Goal: Information Seeking & Learning: Learn about a topic

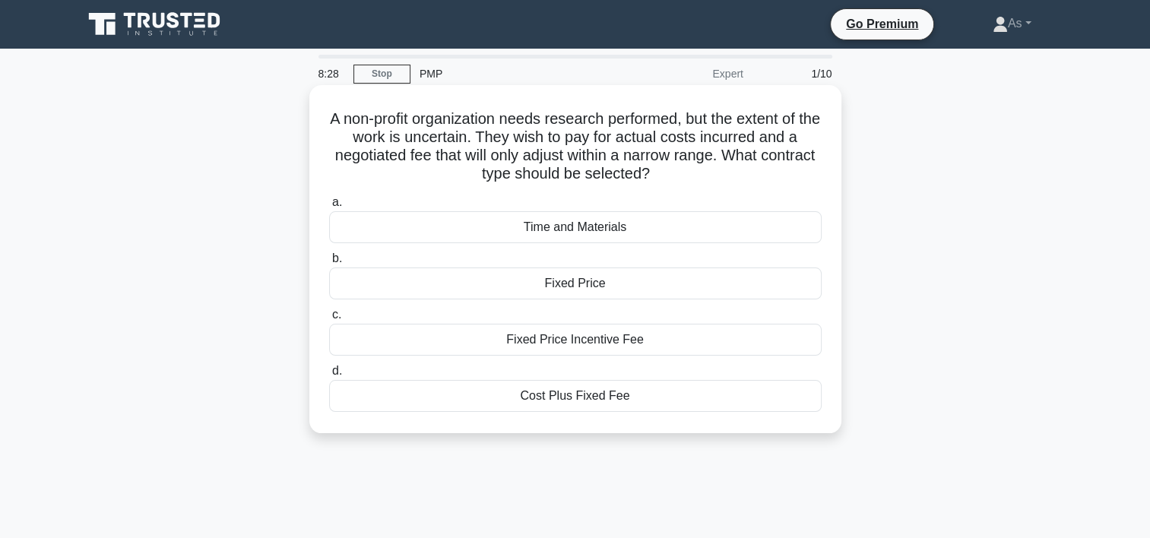
click at [610, 228] on div "Time and Materials" at bounding box center [575, 227] width 492 height 32
click at [329, 207] on input "a. Time and Materials" at bounding box center [329, 203] width 0 height 10
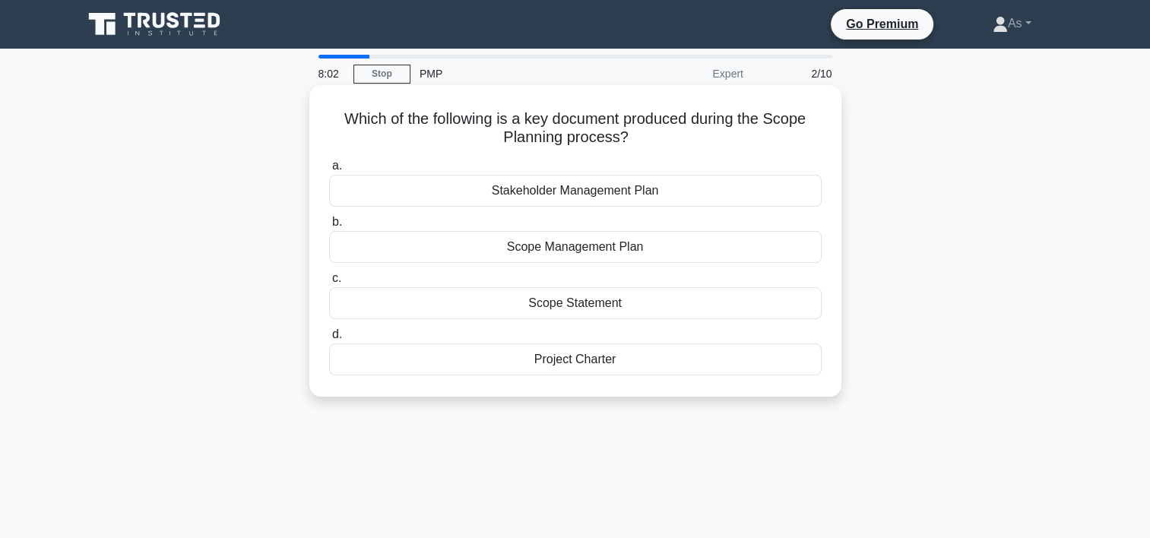
click at [611, 249] on div "Scope Management Plan" at bounding box center [575, 247] width 492 height 32
click at [329, 227] on input "b. Scope Management Plan" at bounding box center [329, 222] width 0 height 10
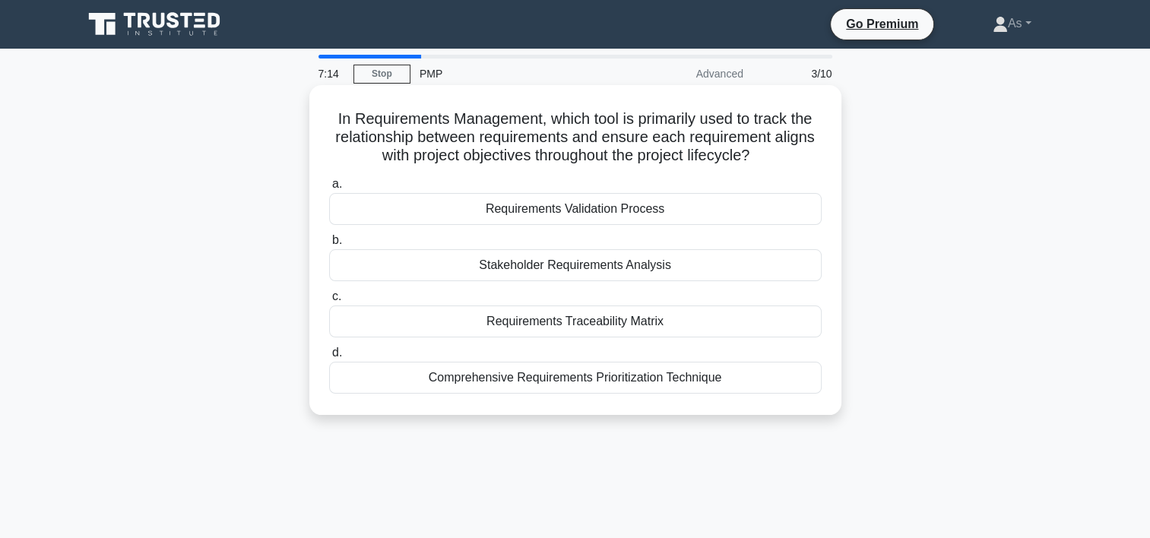
click at [579, 322] on div "Requirements Traceability Matrix" at bounding box center [575, 322] width 492 height 32
click at [329, 302] on input "c. Requirements Traceability Matrix" at bounding box center [329, 297] width 0 height 10
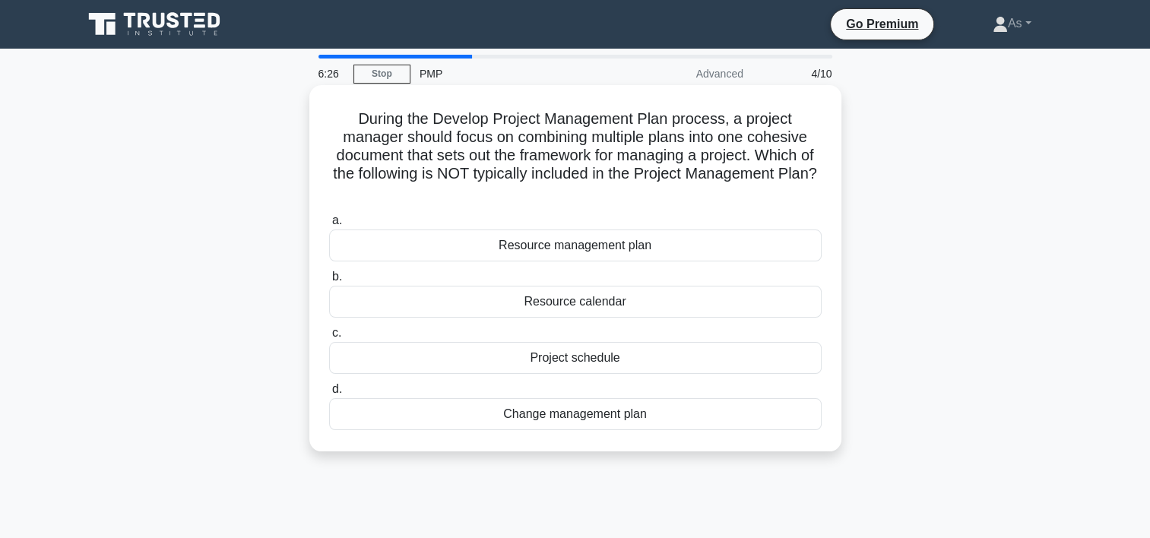
click at [717, 302] on div "Resource calendar" at bounding box center [575, 302] width 492 height 32
click at [329, 282] on input "b. Resource calendar" at bounding box center [329, 277] width 0 height 10
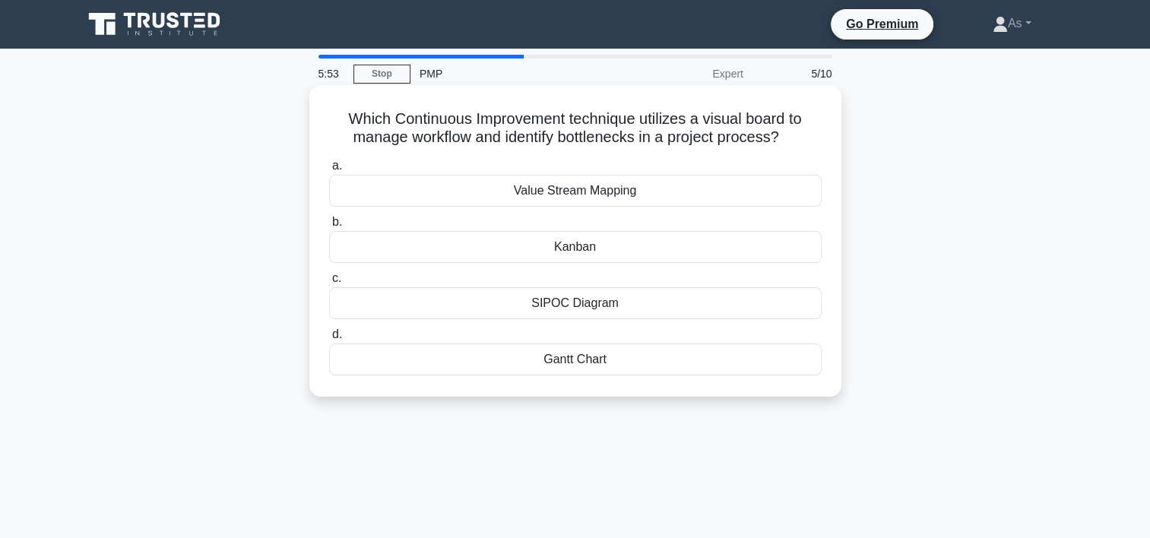
click at [653, 256] on div "Kanban" at bounding box center [575, 247] width 492 height 32
click at [329, 227] on input "b. Kanban" at bounding box center [329, 222] width 0 height 10
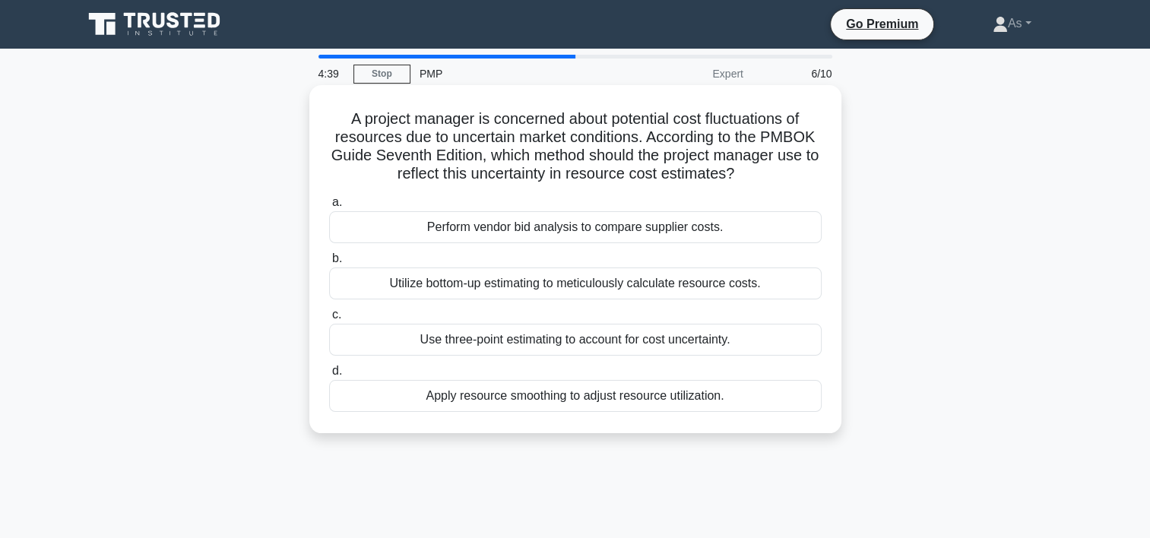
click at [705, 401] on div "Apply resource smoothing to adjust resource utilization." at bounding box center [575, 396] width 492 height 32
click at [329, 376] on input "d. Apply resource smoothing to adjust resource utilization." at bounding box center [329, 371] width 0 height 10
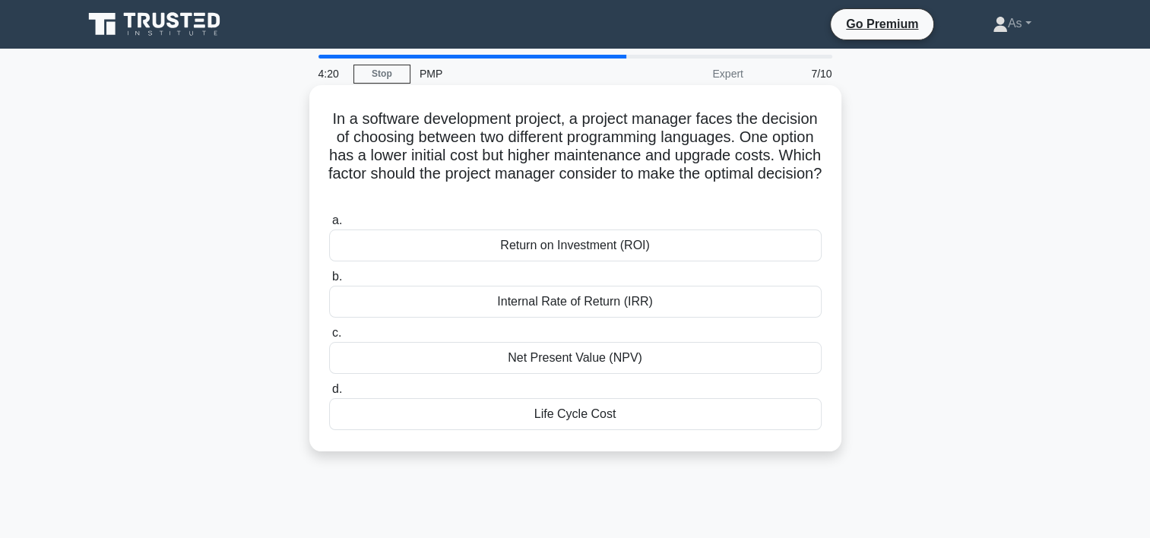
click at [771, 413] on div "Life Cycle Cost" at bounding box center [575, 414] width 492 height 32
click at [329, 394] on input "d. Life Cycle Cost" at bounding box center [329, 390] width 0 height 10
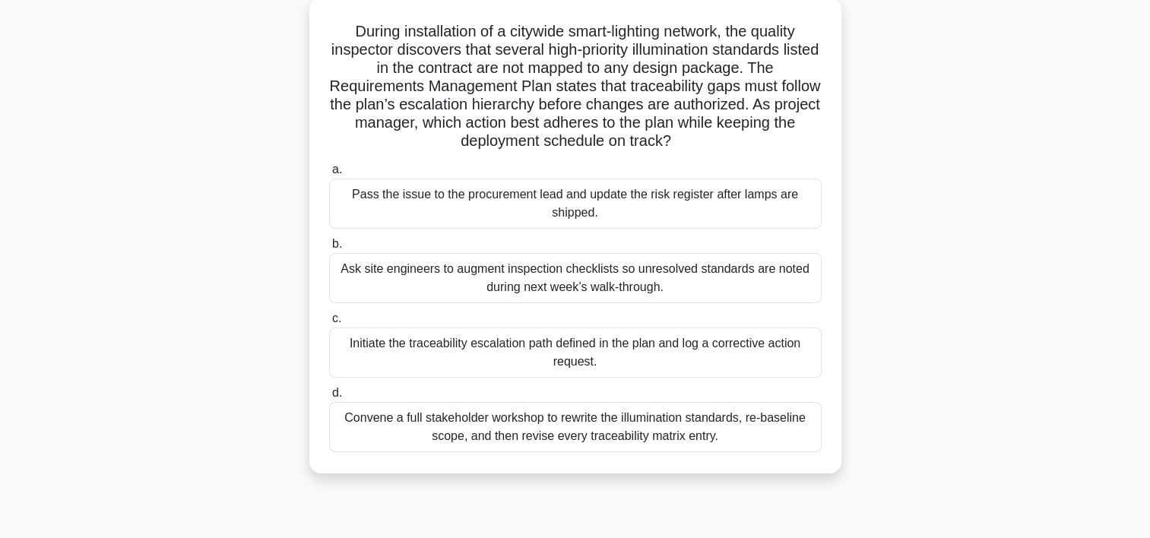
scroll to position [94, 0]
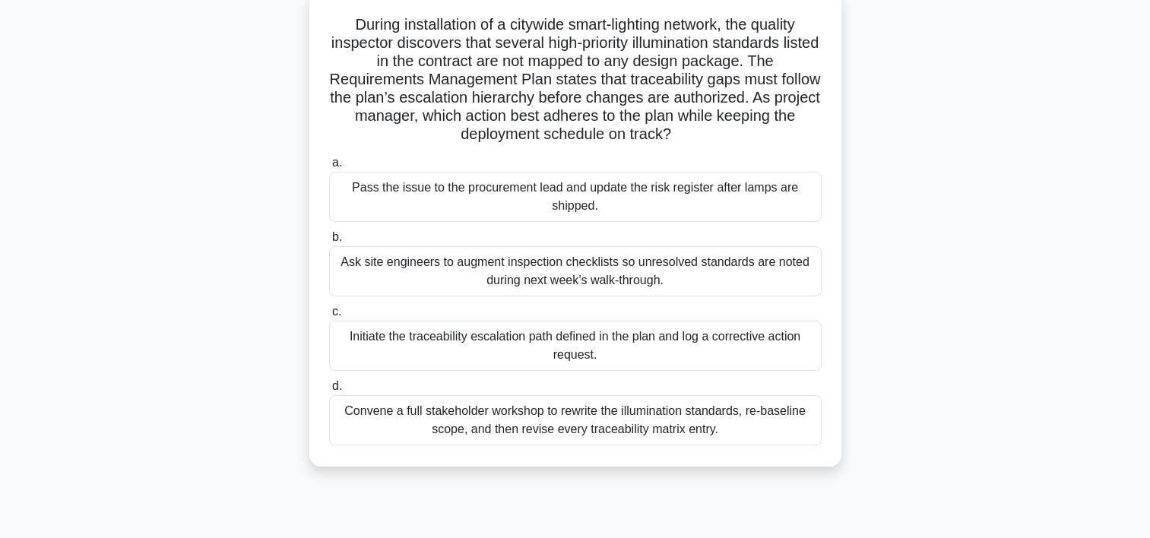
click at [777, 344] on div "Initiate the traceability escalation path defined in the plan and log a correct…" at bounding box center [575, 346] width 492 height 50
click at [329, 317] on input "c. Initiate the traceability escalation path defined in the plan and log a corr…" at bounding box center [329, 312] width 0 height 10
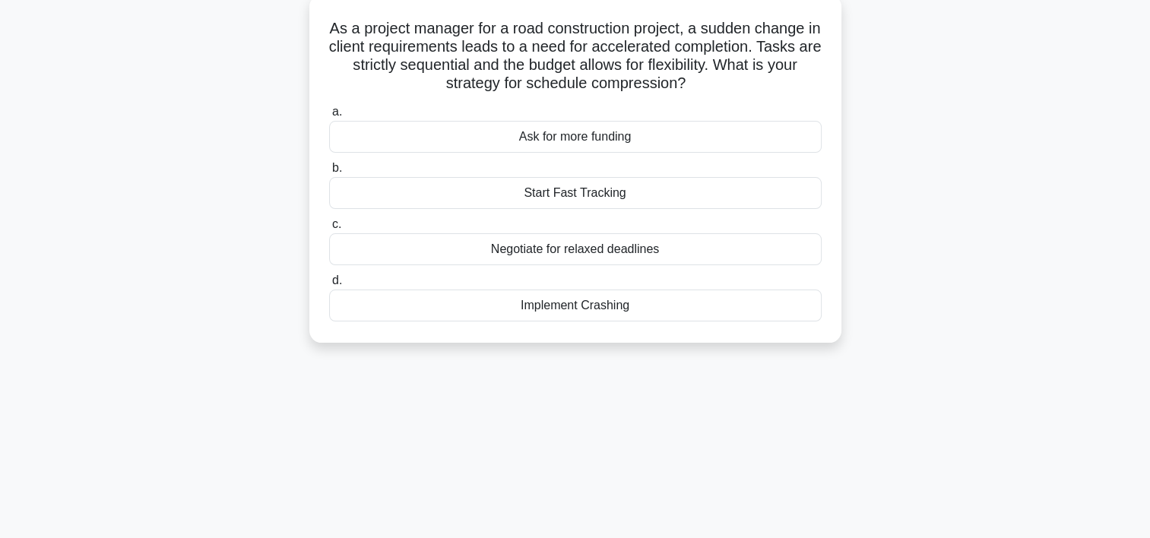
scroll to position [0, 0]
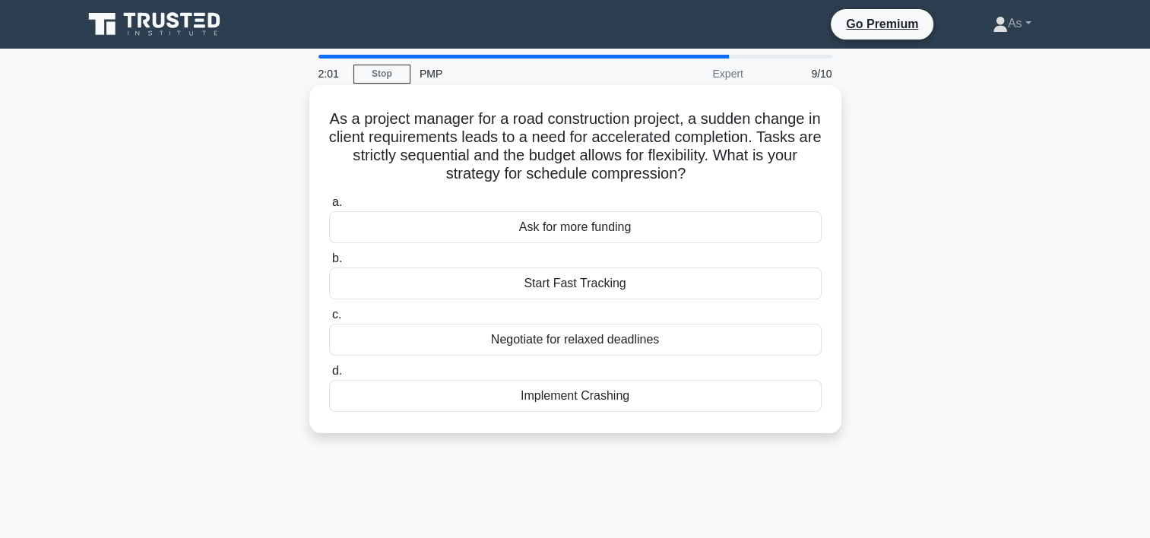
click at [727, 398] on div "Implement Crashing" at bounding box center [575, 396] width 492 height 32
click at [329, 376] on input "d. Implement Crashing" at bounding box center [329, 371] width 0 height 10
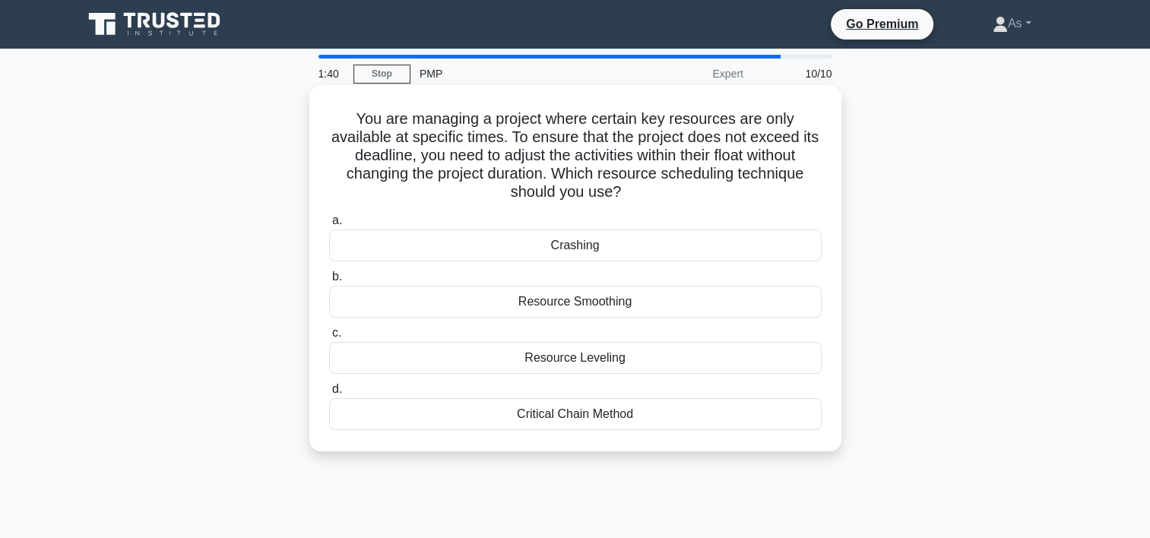
click at [699, 301] on div "Resource Smoothing" at bounding box center [575, 302] width 492 height 32
click at [329, 282] on input "b. Resource Smoothing" at bounding box center [329, 277] width 0 height 10
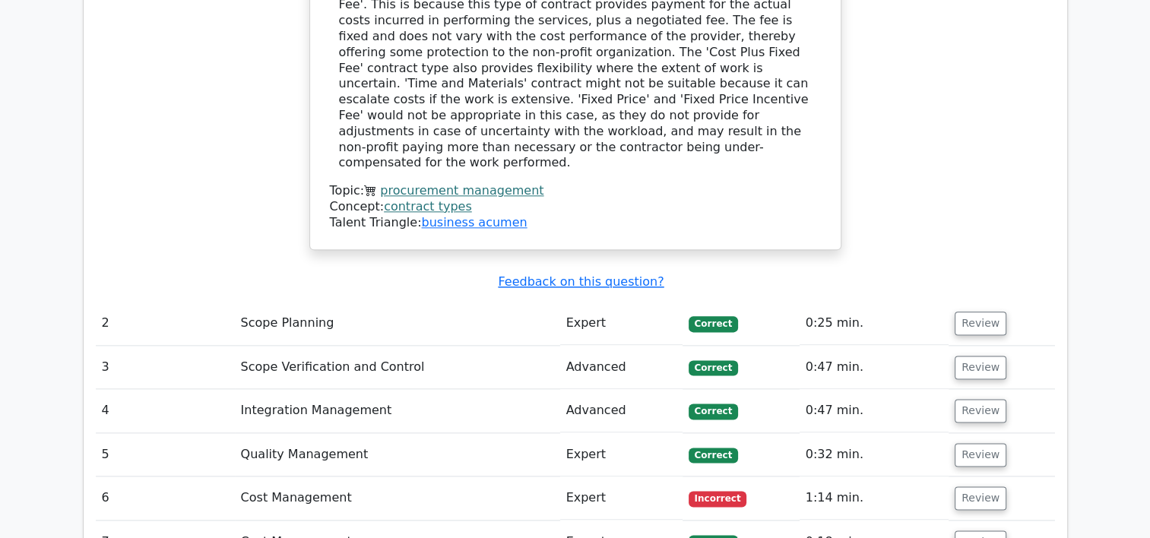
scroll to position [1843, 0]
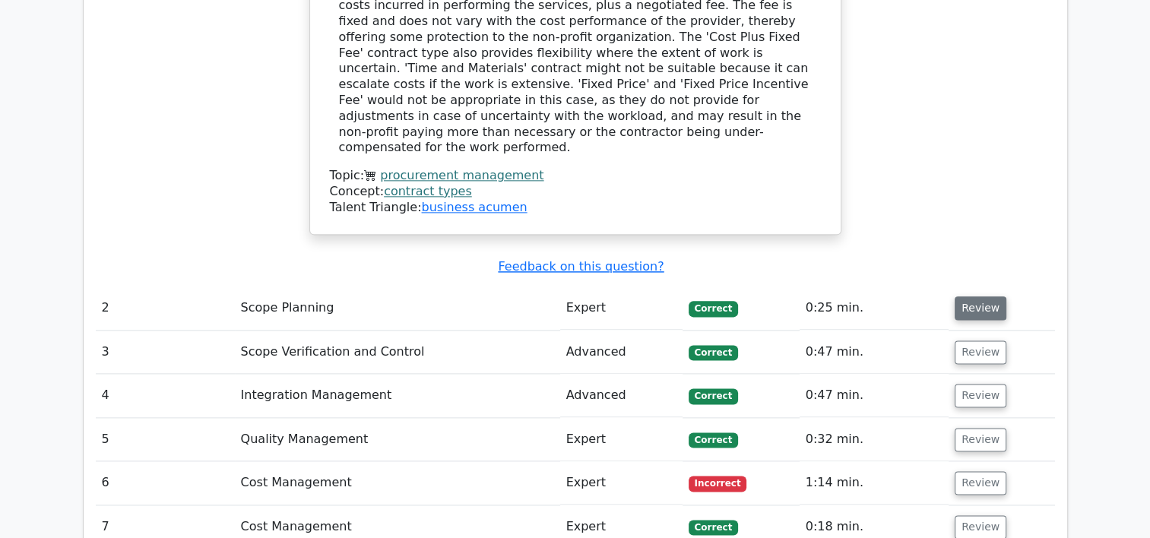
click at [983, 296] on button "Review" at bounding box center [981, 308] width 52 height 24
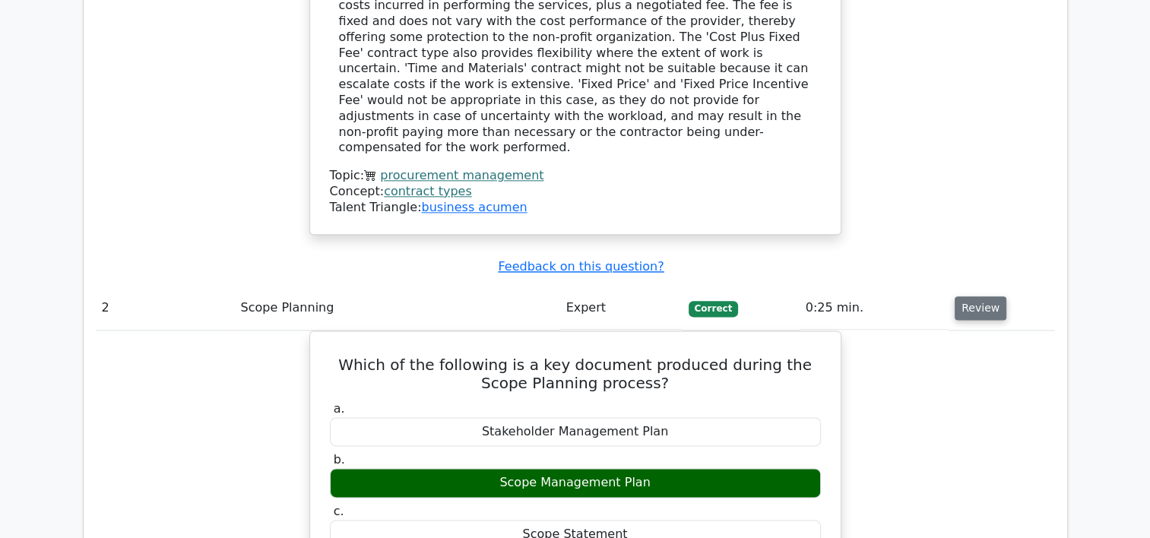
click at [983, 296] on button "Review" at bounding box center [981, 308] width 52 height 24
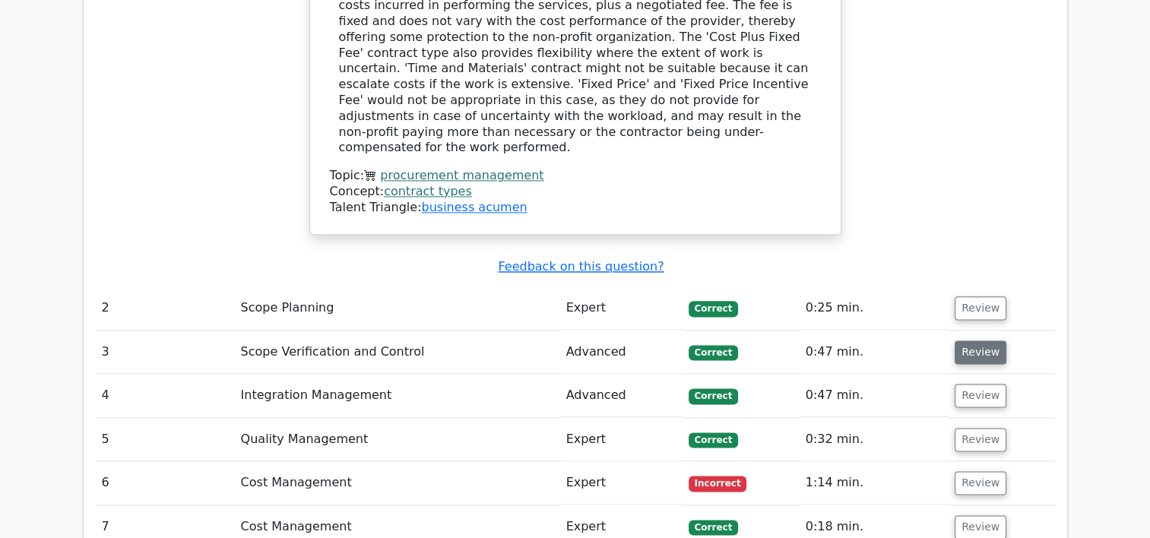
click at [976, 340] on button "Review" at bounding box center [981, 352] width 52 height 24
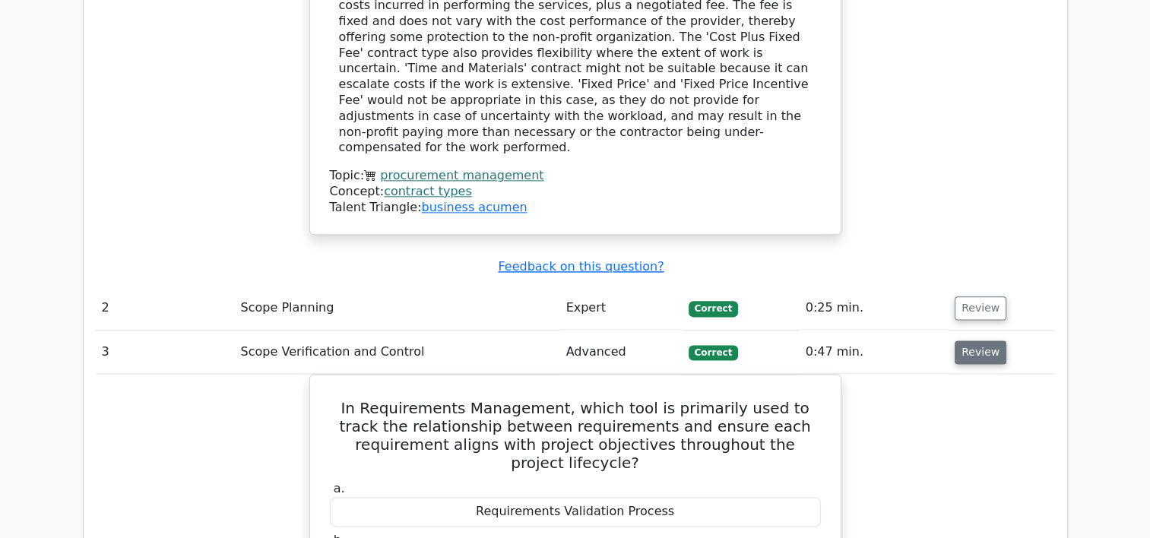
click at [976, 340] on button "Review" at bounding box center [981, 352] width 52 height 24
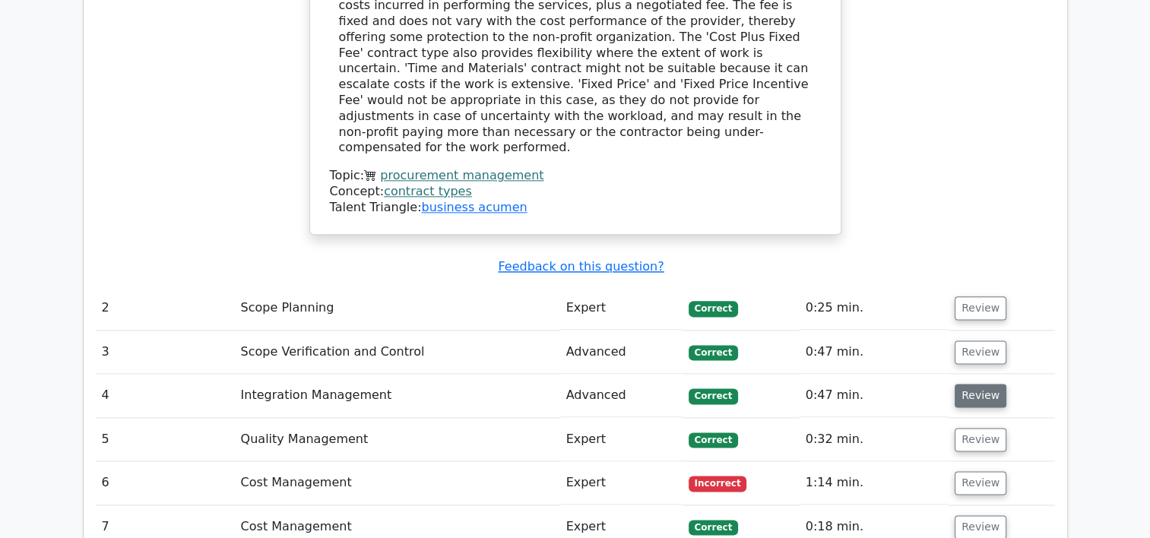
click at [974, 384] on button "Review" at bounding box center [981, 396] width 52 height 24
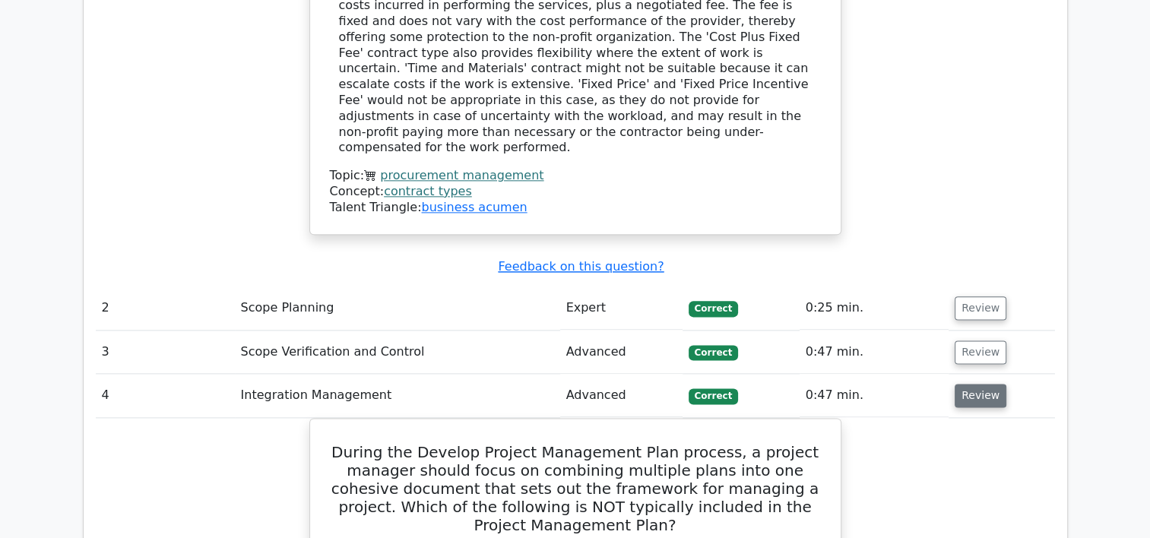
click at [974, 384] on button "Review" at bounding box center [981, 396] width 52 height 24
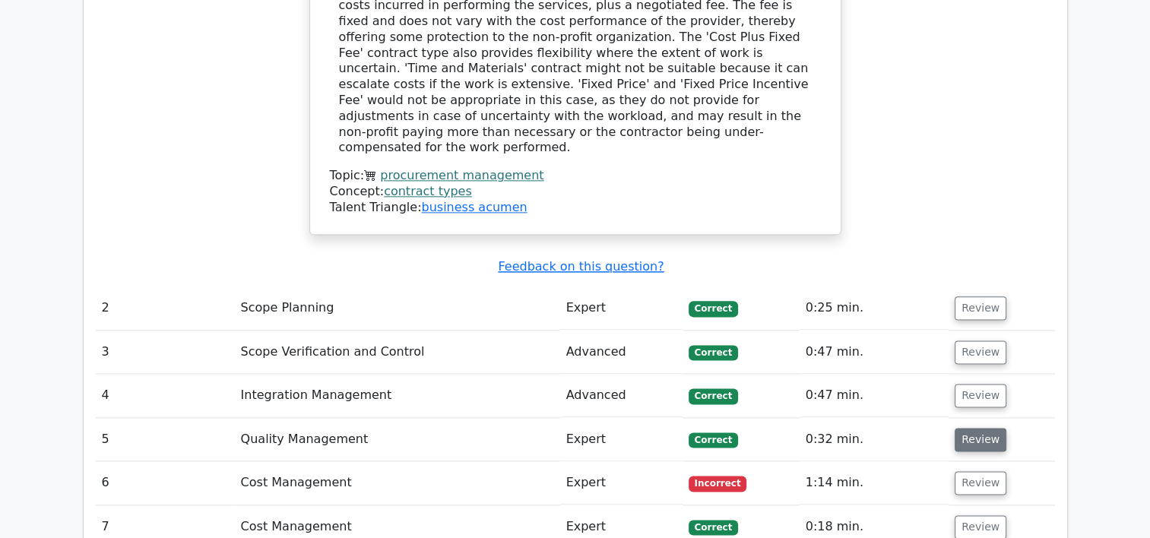
click at [971, 428] on button "Review" at bounding box center [981, 440] width 52 height 24
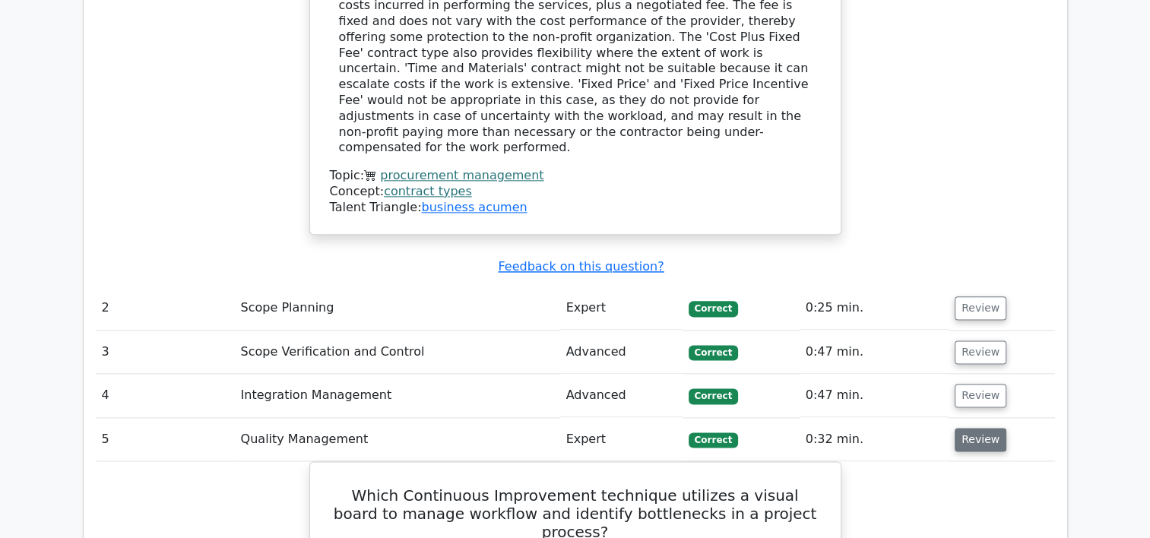
click at [971, 428] on button "Review" at bounding box center [981, 440] width 52 height 24
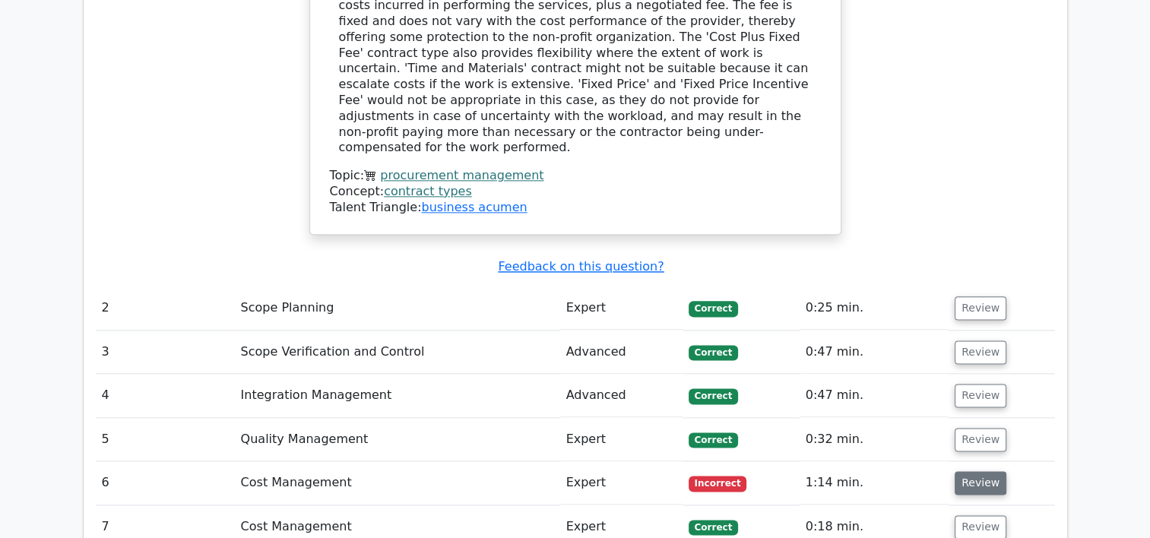
click at [964, 471] on button "Review" at bounding box center [981, 483] width 52 height 24
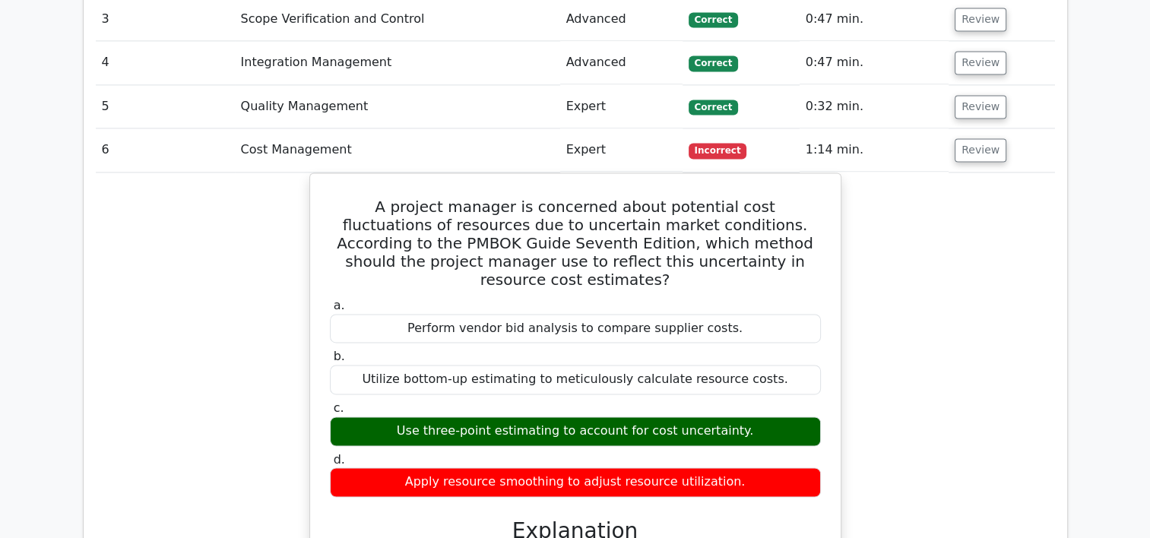
scroll to position [2176, 0]
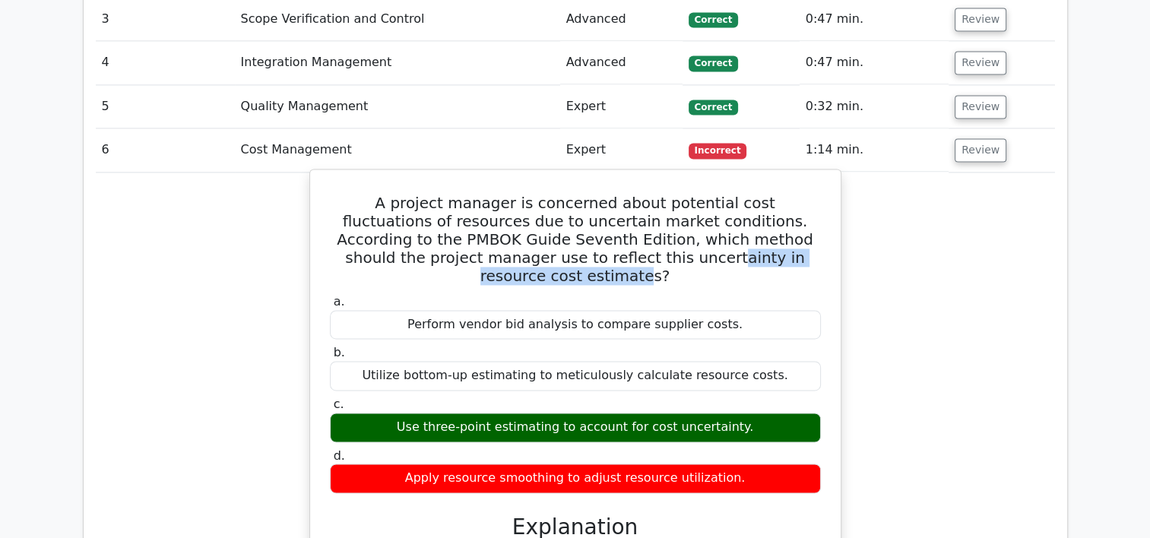
drag, startPoint x: 745, startPoint y: 164, endPoint x: 534, endPoint y: 166, distance: 211.3
click at [534, 194] on h5 "A project manager is concerned about potential cost fluctuations of resources d…" at bounding box center [575, 239] width 494 height 91
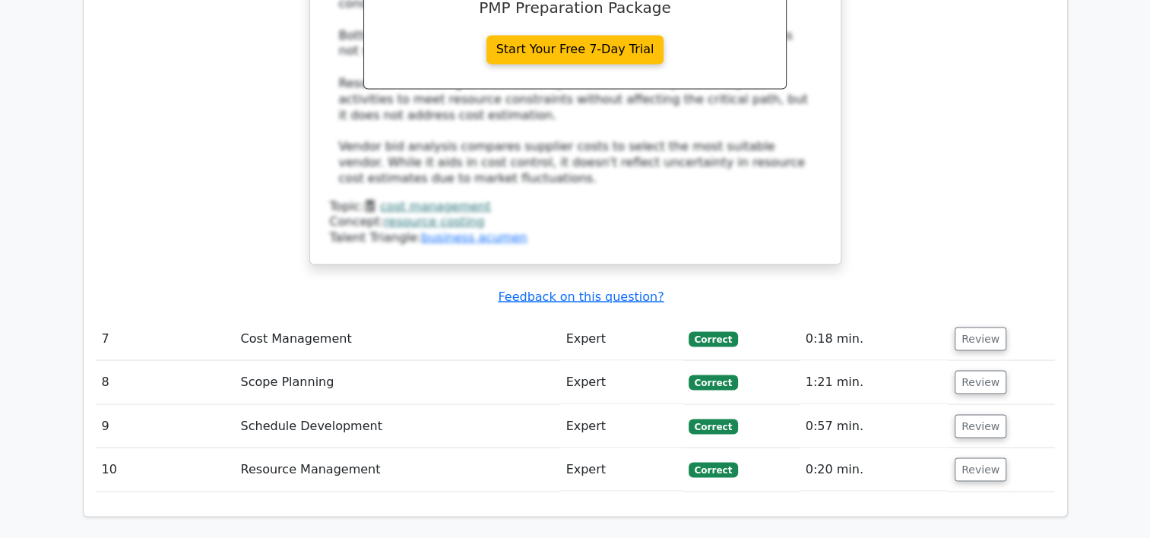
scroll to position [2807, 0]
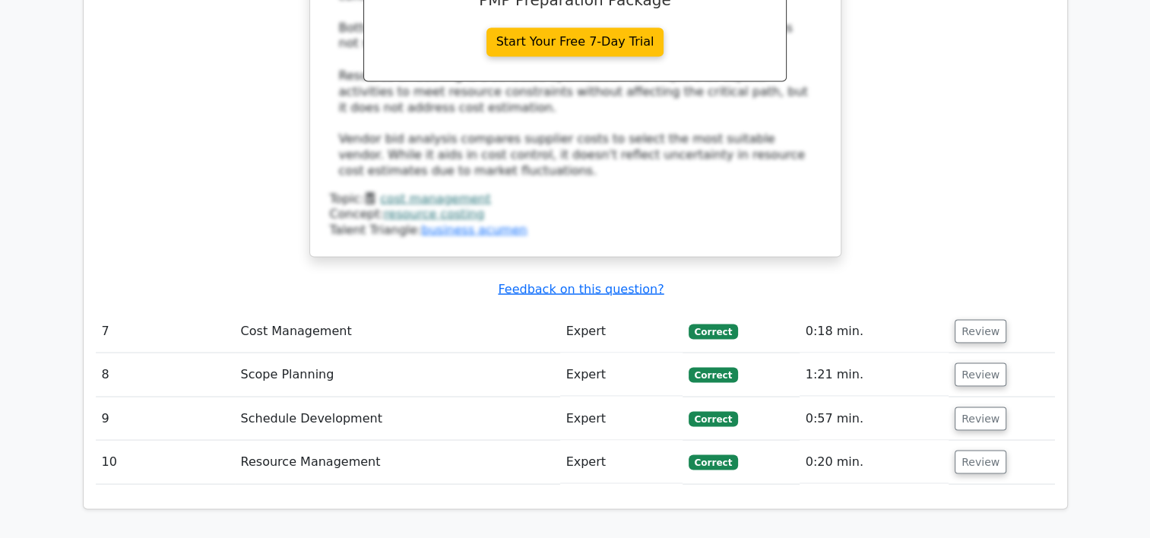
click at [994, 309] on td "Review" at bounding box center [1001, 330] width 106 height 43
click at [977, 319] on button "Review" at bounding box center [981, 331] width 52 height 24
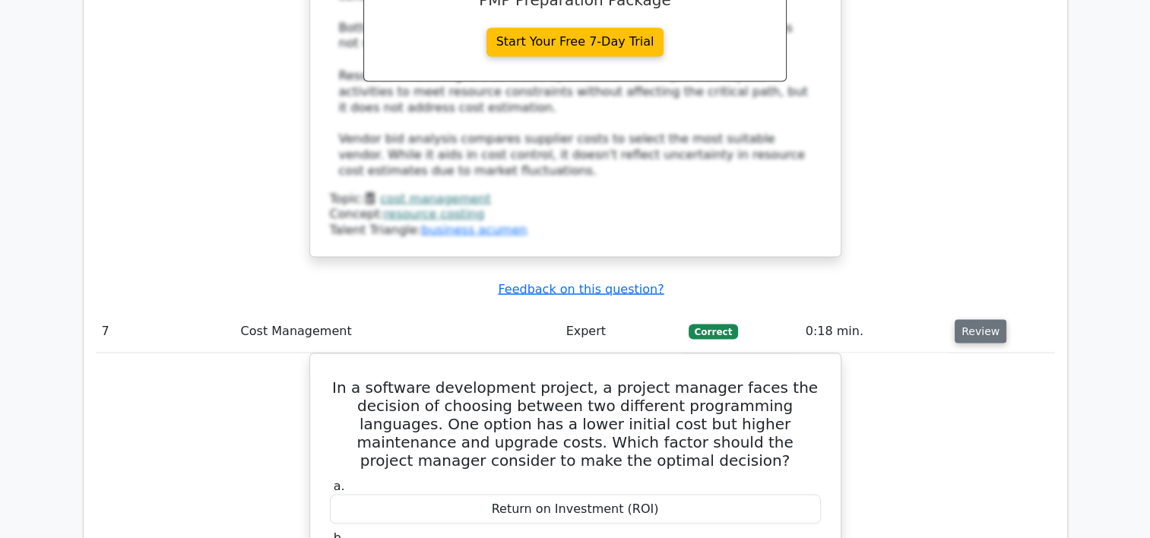
click at [977, 319] on button "Review" at bounding box center [981, 331] width 52 height 24
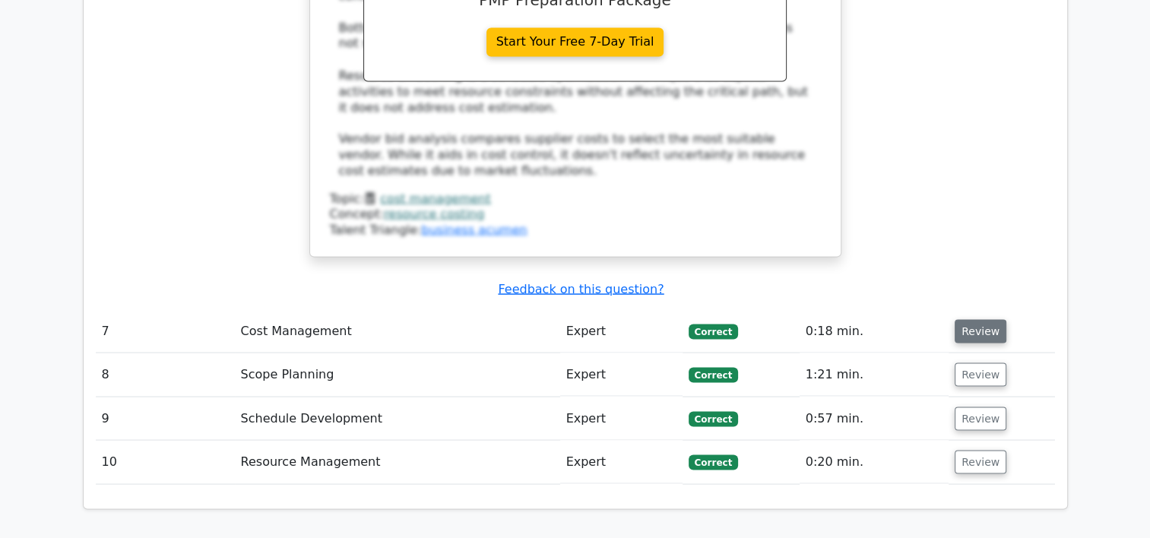
click at [977, 319] on button "Review" at bounding box center [981, 331] width 52 height 24
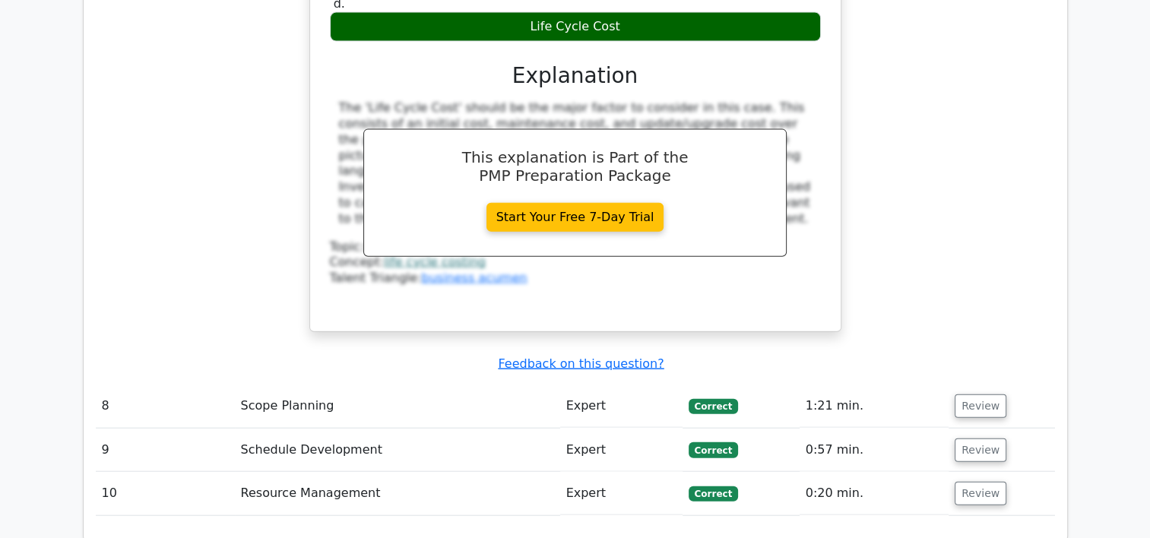
scroll to position [3524, 0]
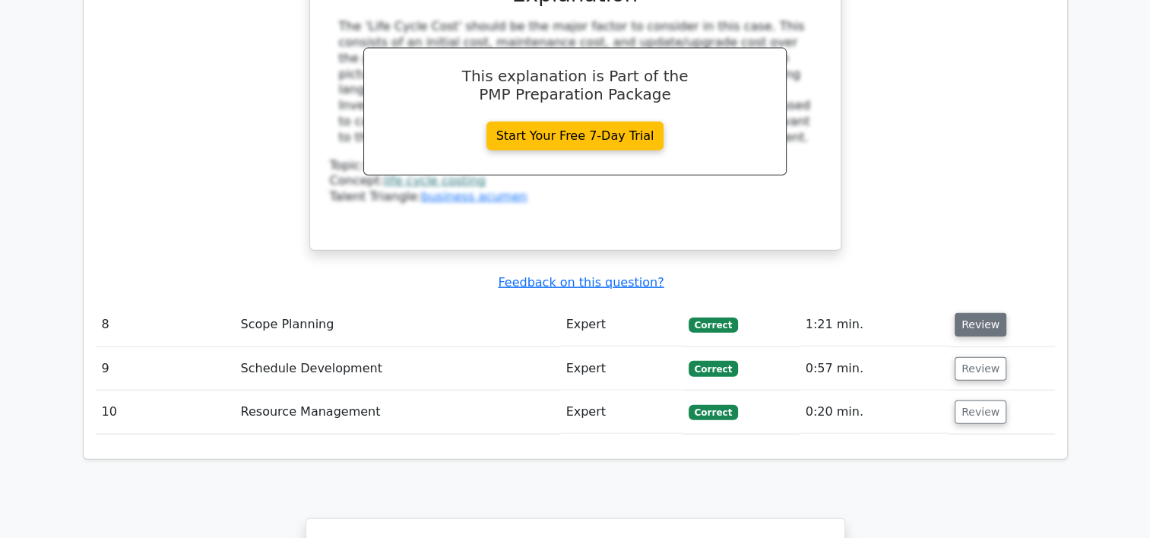
click at [970, 313] on button "Review" at bounding box center [981, 325] width 52 height 24
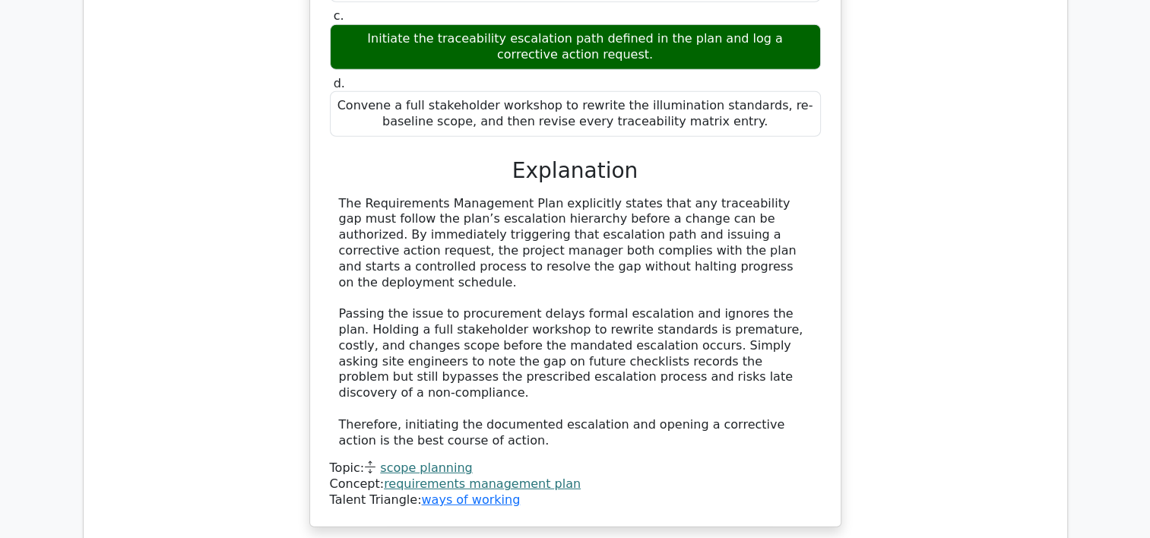
scroll to position [4219, 0]
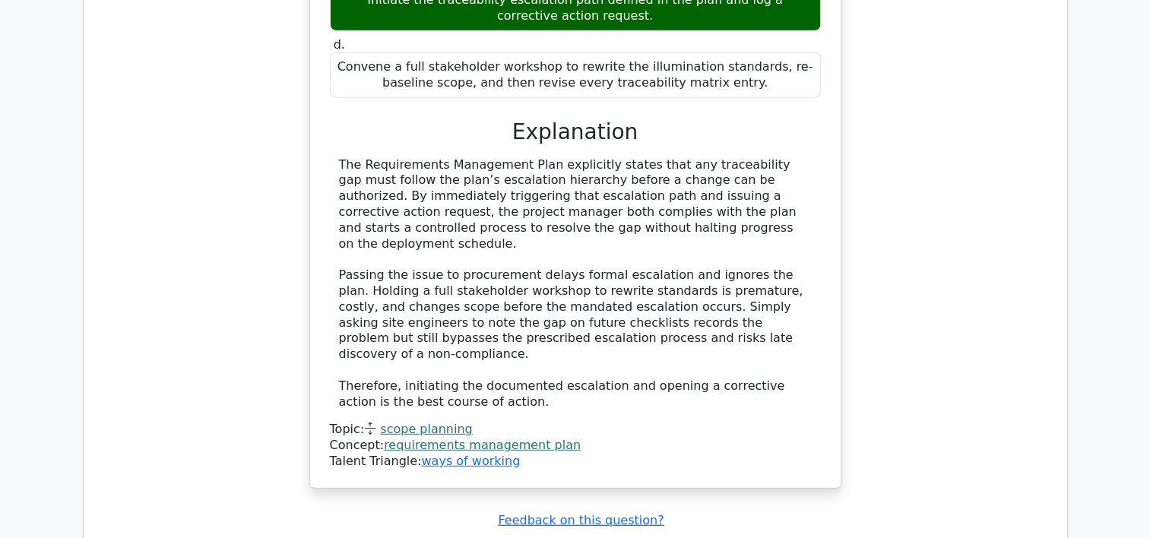
scroll to position [0, 0]
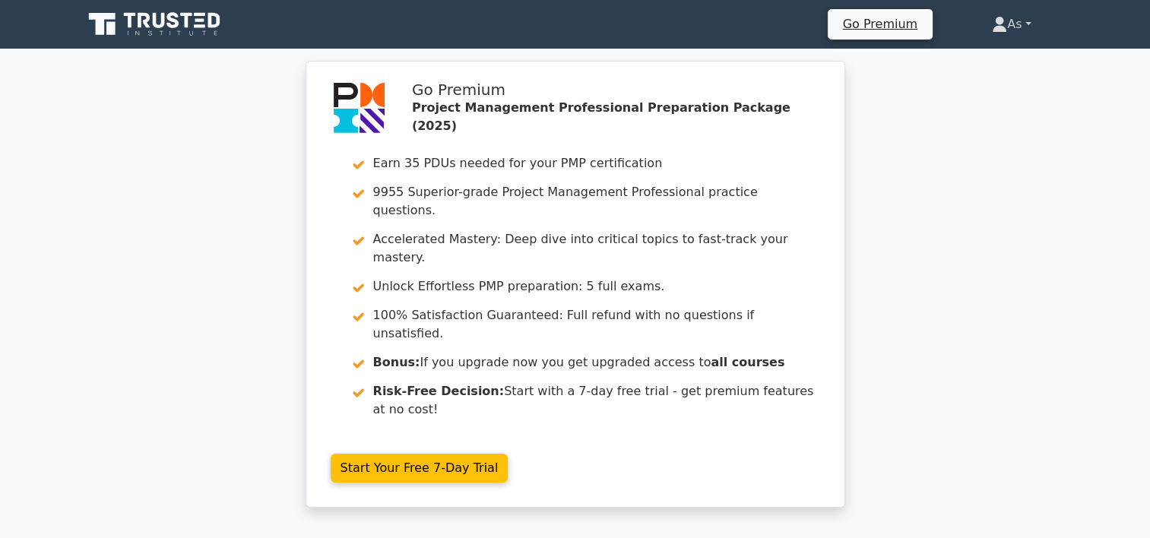
click at [1025, 20] on link "As" at bounding box center [1011, 24] width 112 height 30
click at [1021, 62] on link "Profile" at bounding box center [1016, 60] width 120 height 24
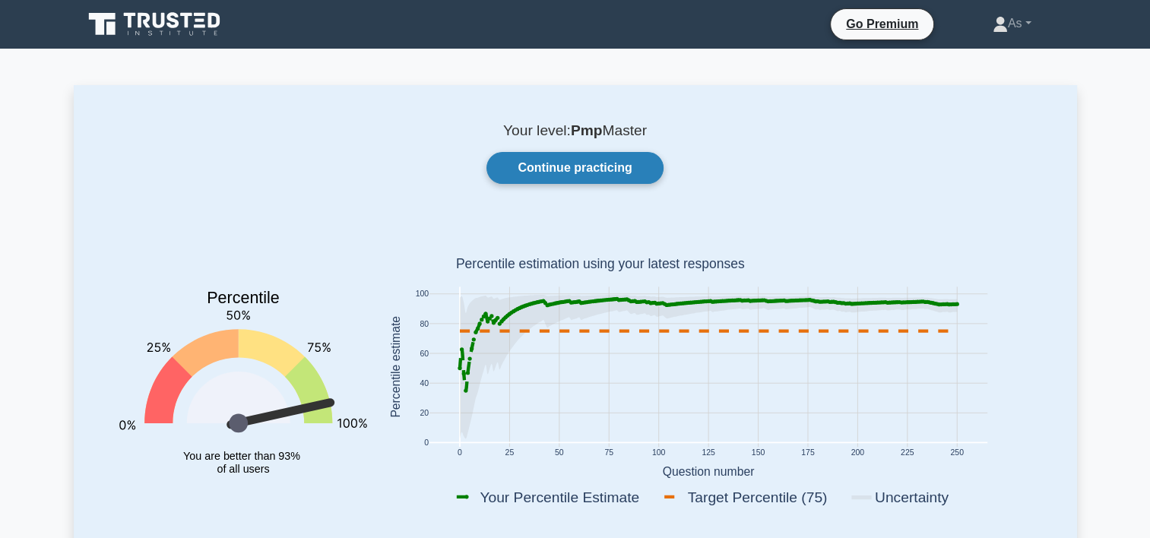
click at [559, 162] on link "Continue practicing" at bounding box center [574, 168] width 176 height 32
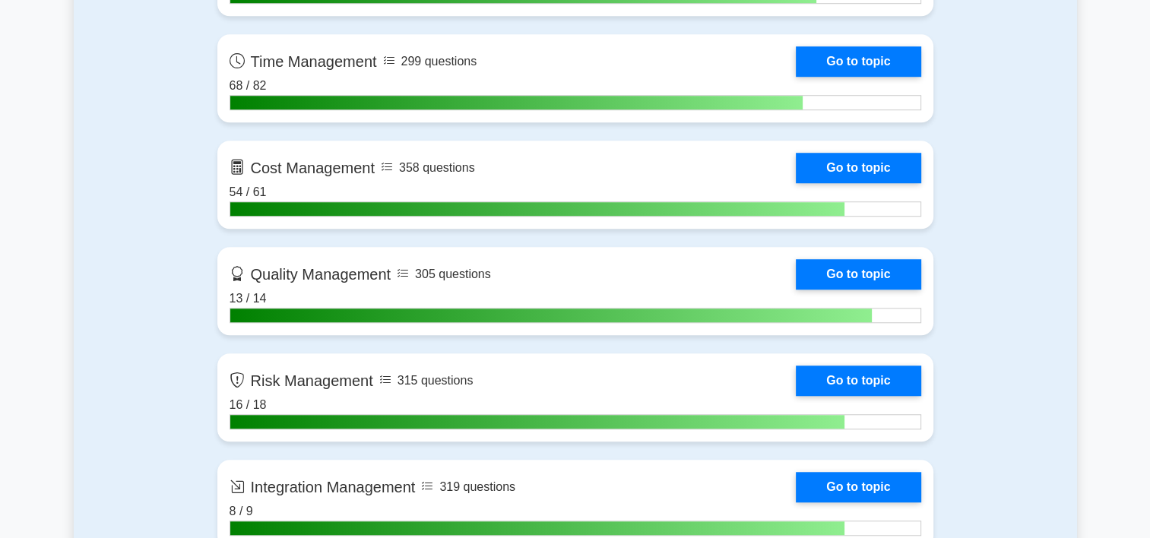
scroll to position [1182, 0]
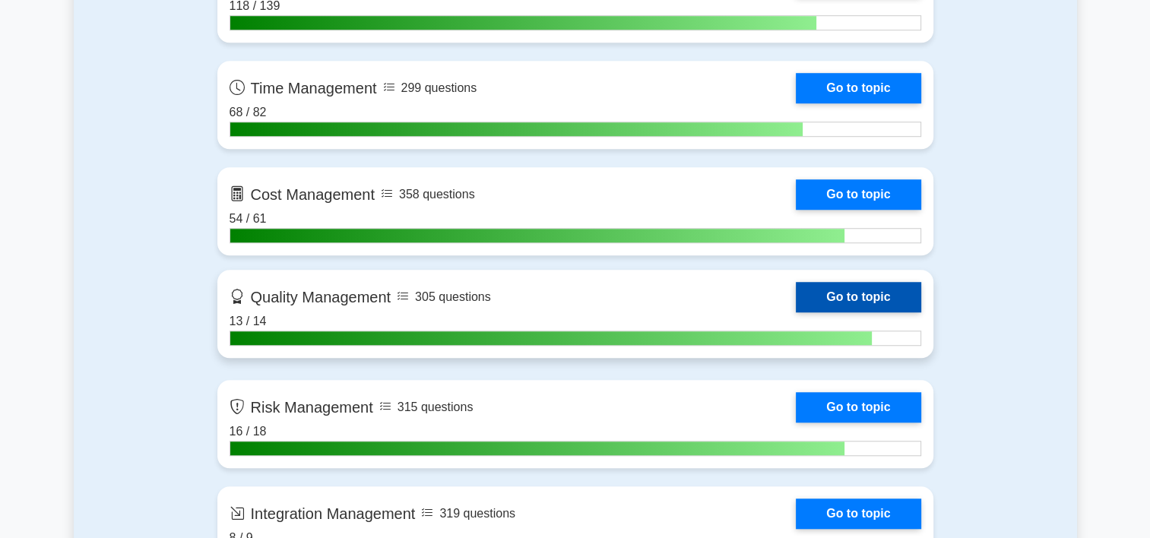
click at [796, 292] on link "Go to topic" at bounding box center [858, 297] width 125 height 30
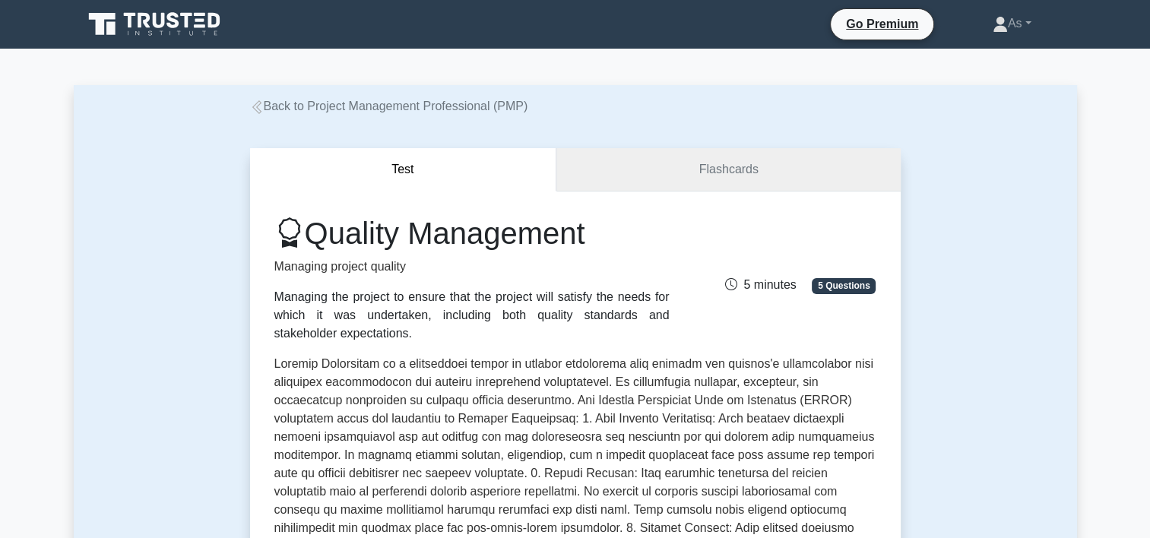
click at [788, 186] on link "Flashcards" at bounding box center [728, 169] width 344 height 43
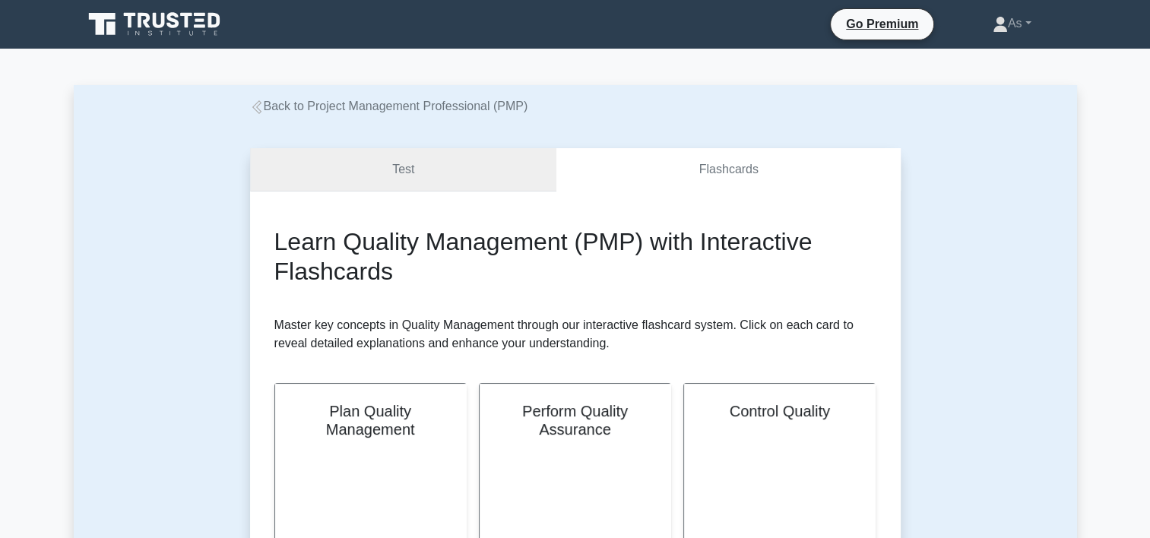
click at [477, 179] on link "Test" at bounding box center [403, 169] width 307 height 43
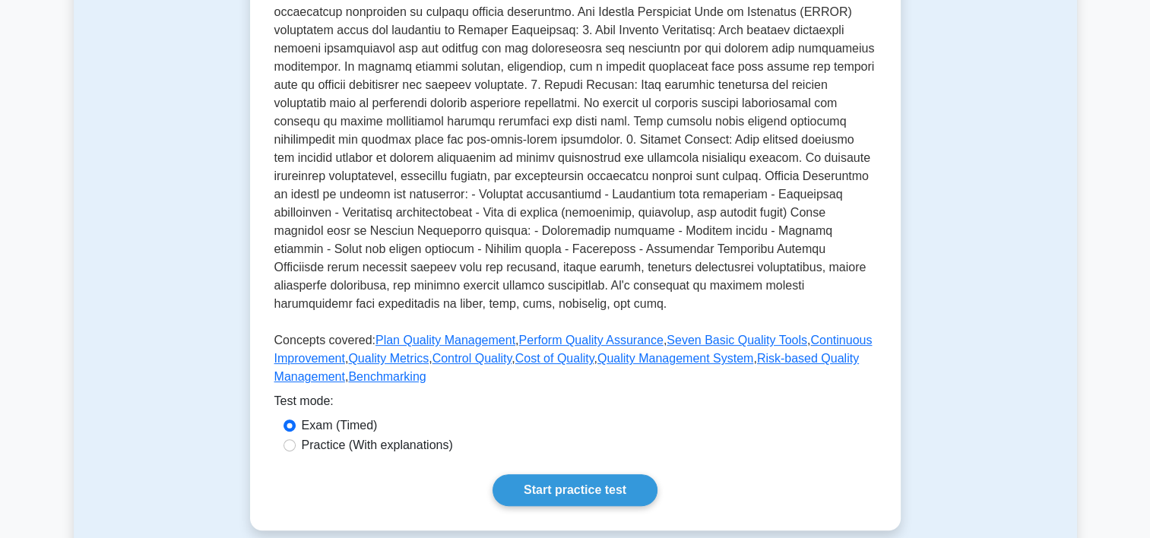
scroll to position [416, 0]
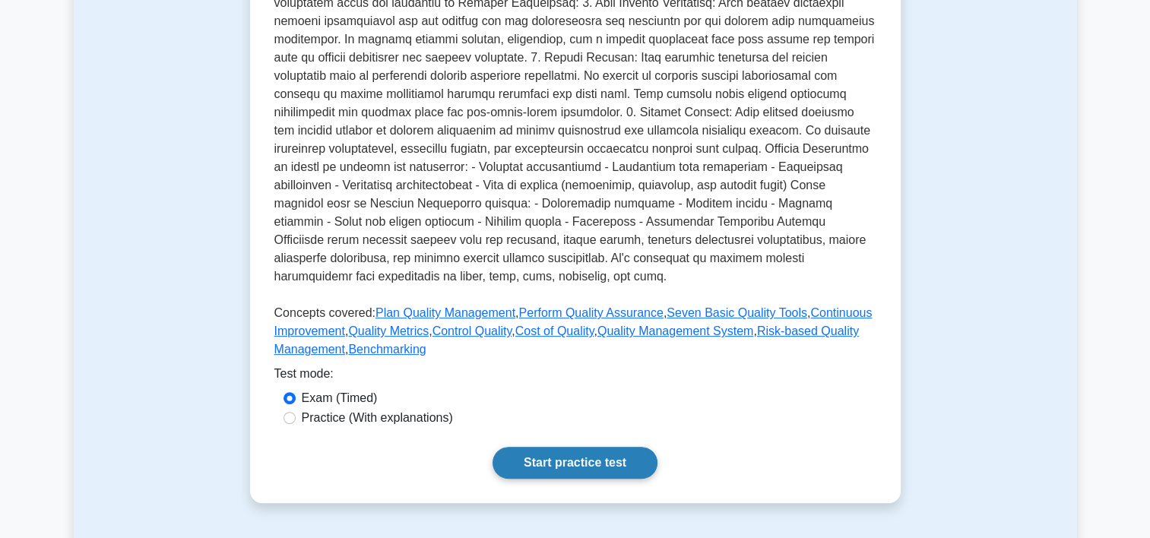
click at [585, 471] on link "Start practice test" at bounding box center [574, 463] width 165 height 32
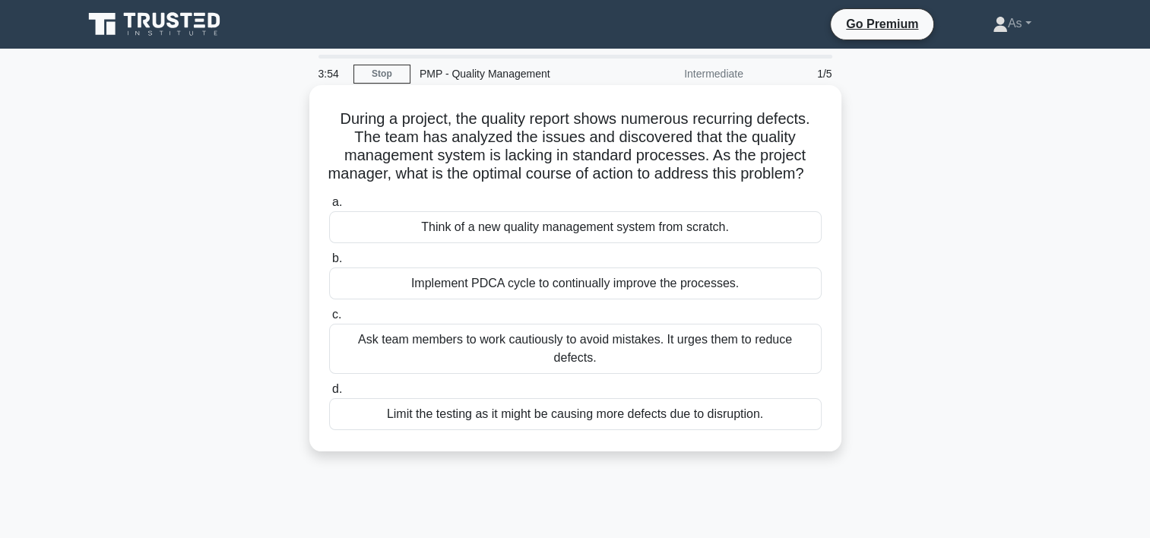
click at [742, 243] on div "Think of a new quality management system from scratch." at bounding box center [575, 227] width 492 height 32
click at [329, 207] on input "a. Think of a new quality management system from scratch." at bounding box center [329, 203] width 0 height 10
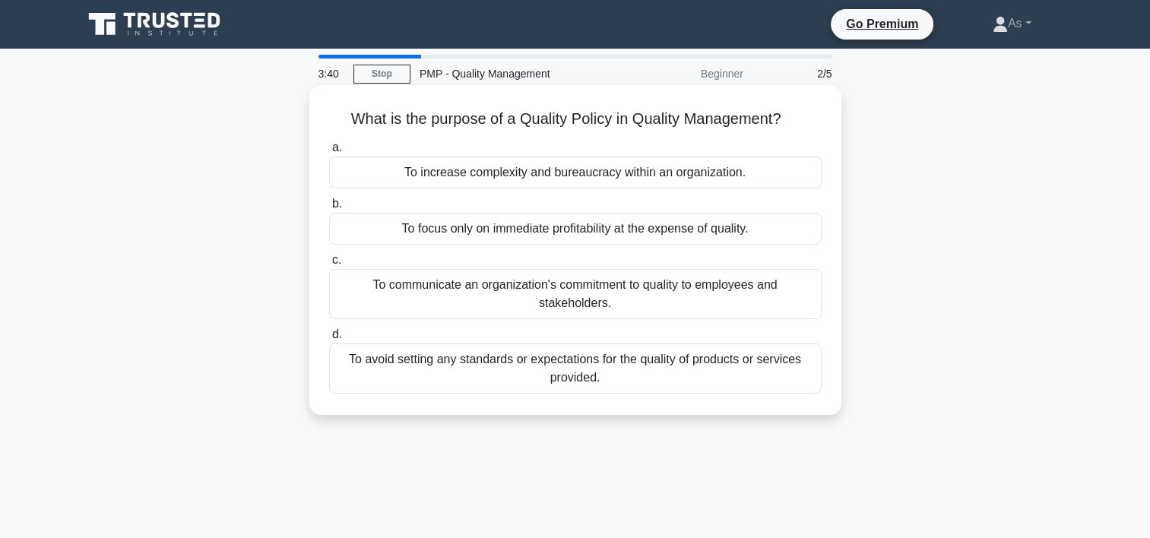
click at [718, 288] on div "To communicate an organization's commitment to quality to employees and stakeho…" at bounding box center [575, 294] width 492 height 50
click at [329, 265] on input "c. To communicate an organization's commitment to quality to employees and stak…" at bounding box center [329, 260] width 0 height 10
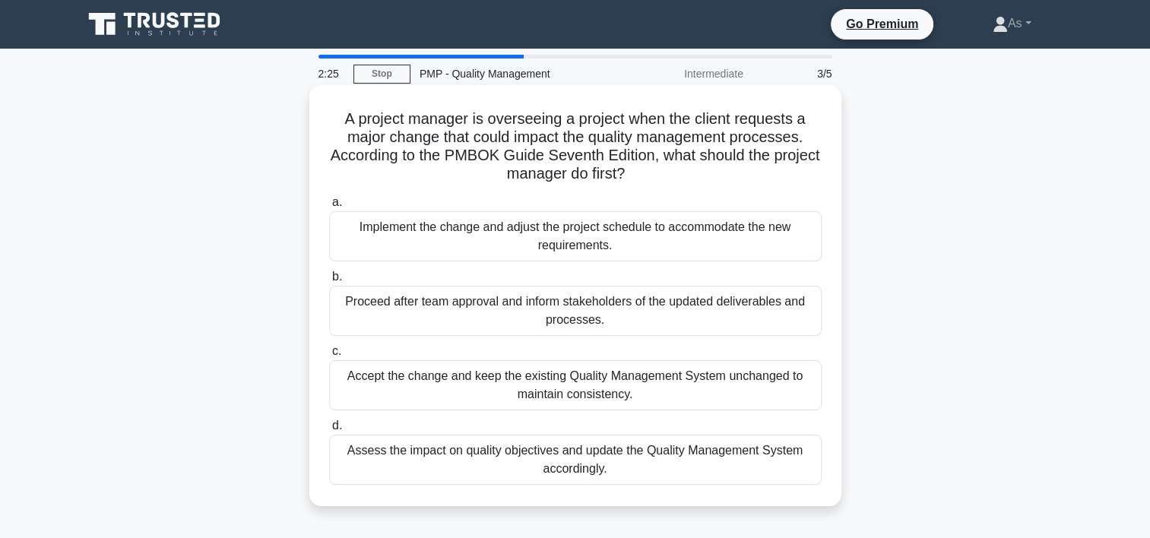
click at [751, 470] on div "Assess the impact on quality objectives and update the Quality Management Syste…" at bounding box center [575, 460] width 492 height 50
click at [329, 431] on input "d. Assess the impact on quality objectives and update the Quality Management Sy…" at bounding box center [329, 426] width 0 height 10
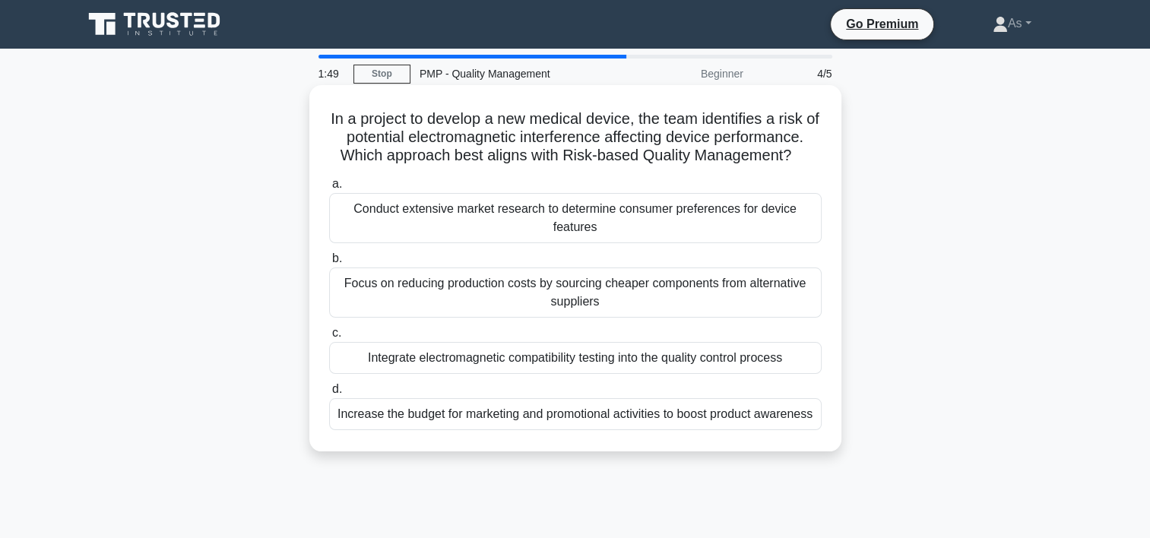
click at [725, 359] on div "Integrate electromagnetic compatibility testing into the quality control process" at bounding box center [575, 358] width 492 height 32
click at [329, 338] on input "c. Integrate electromagnetic compatibility testing into the quality control pro…" at bounding box center [329, 333] width 0 height 10
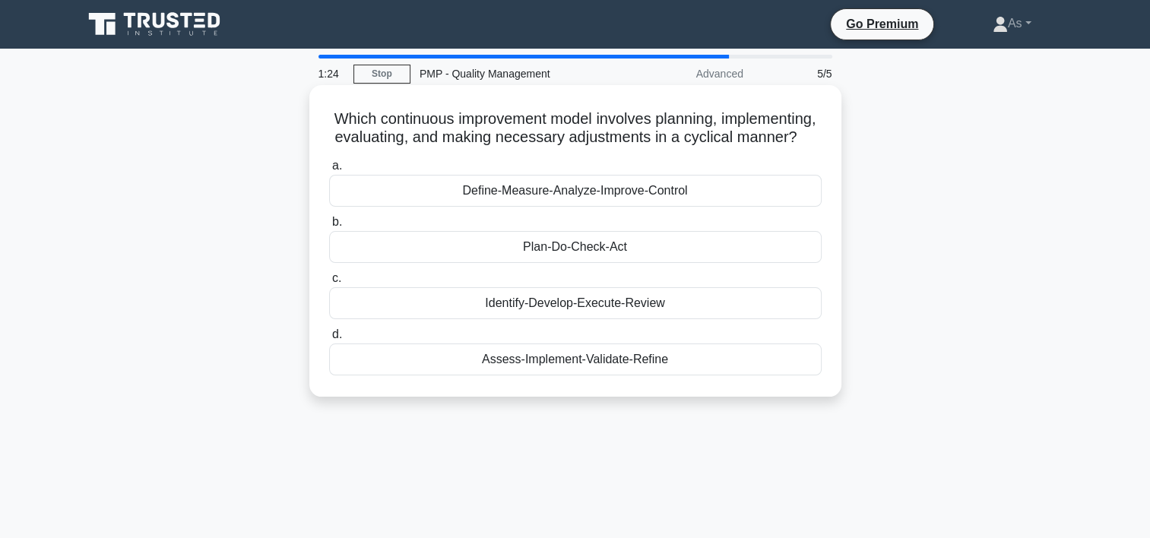
click at [774, 205] on div "Define-Measure-Analyze-Improve-Control" at bounding box center [575, 191] width 492 height 32
click at [329, 171] on input "a. Define-Measure-Analyze-Improve-Control" at bounding box center [329, 166] width 0 height 10
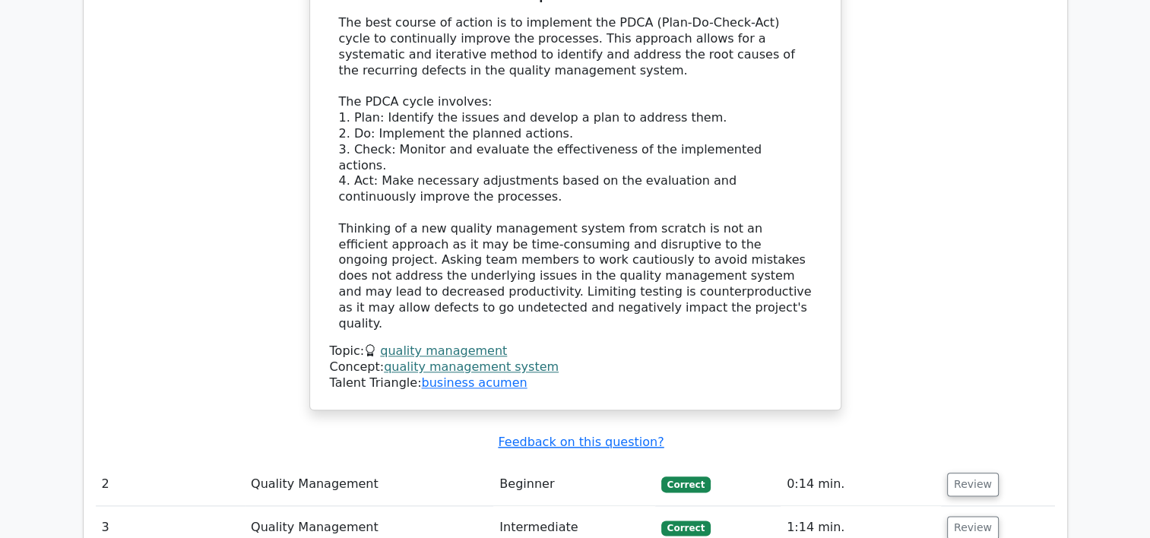
scroll to position [1691, 0]
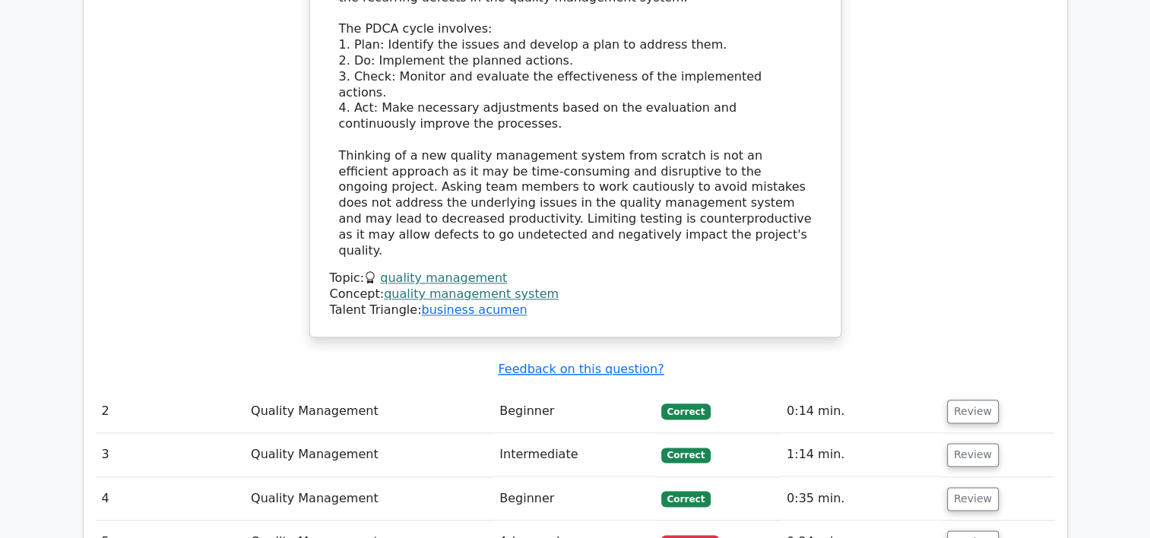
scroll to position [1775, 0]
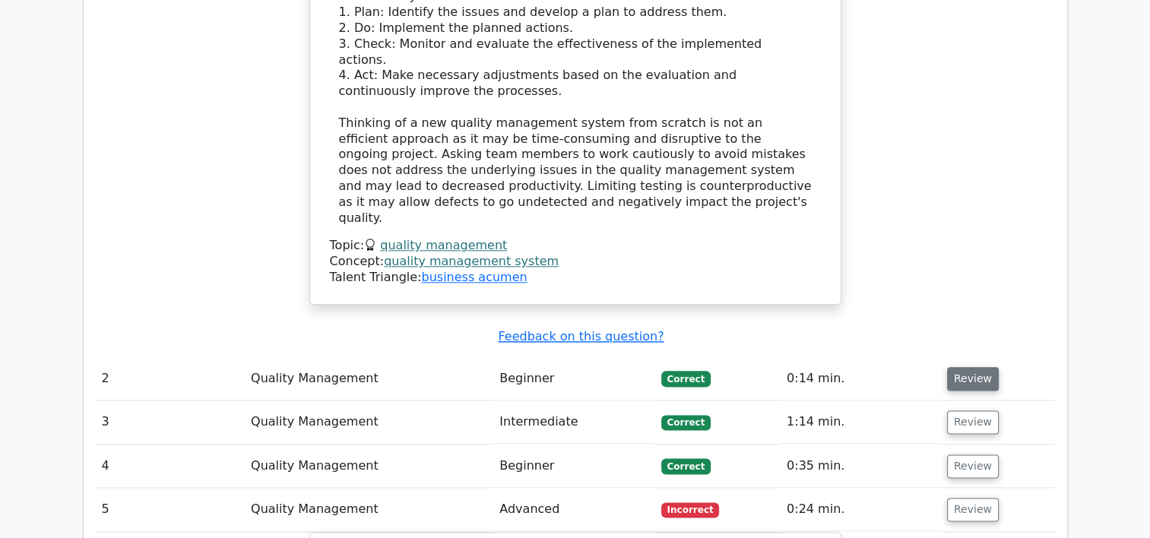
click at [970, 367] on button "Review" at bounding box center [973, 379] width 52 height 24
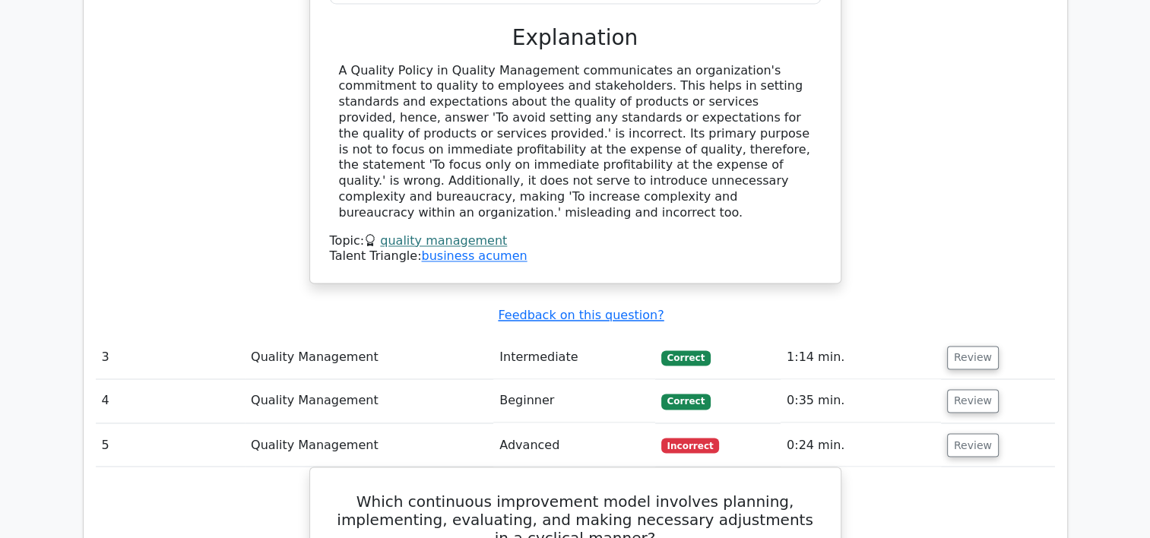
scroll to position [2470, 0]
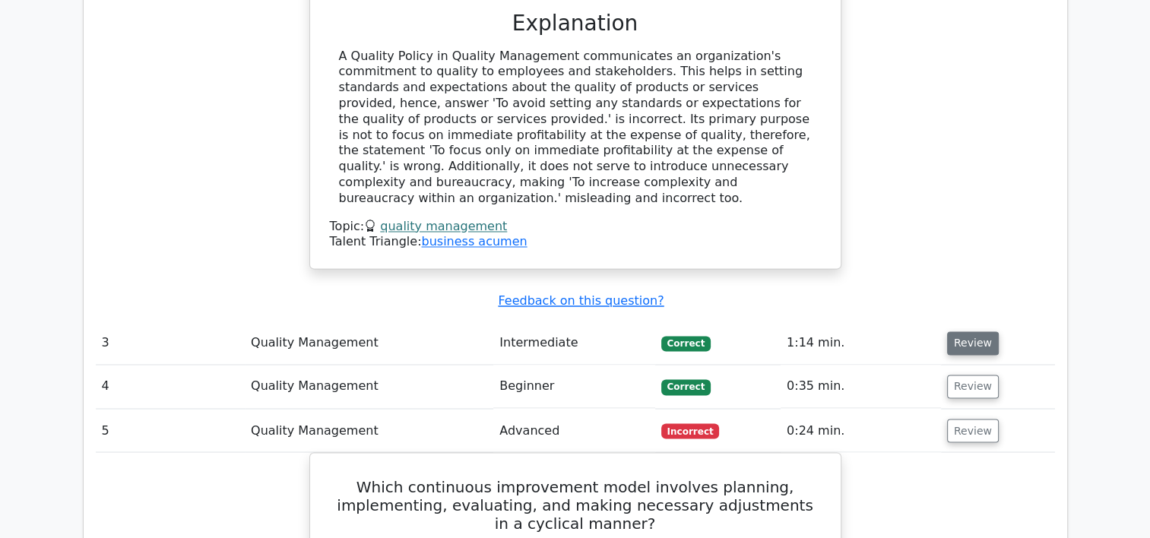
click at [961, 331] on button "Review" at bounding box center [973, 343] width 52 height 24
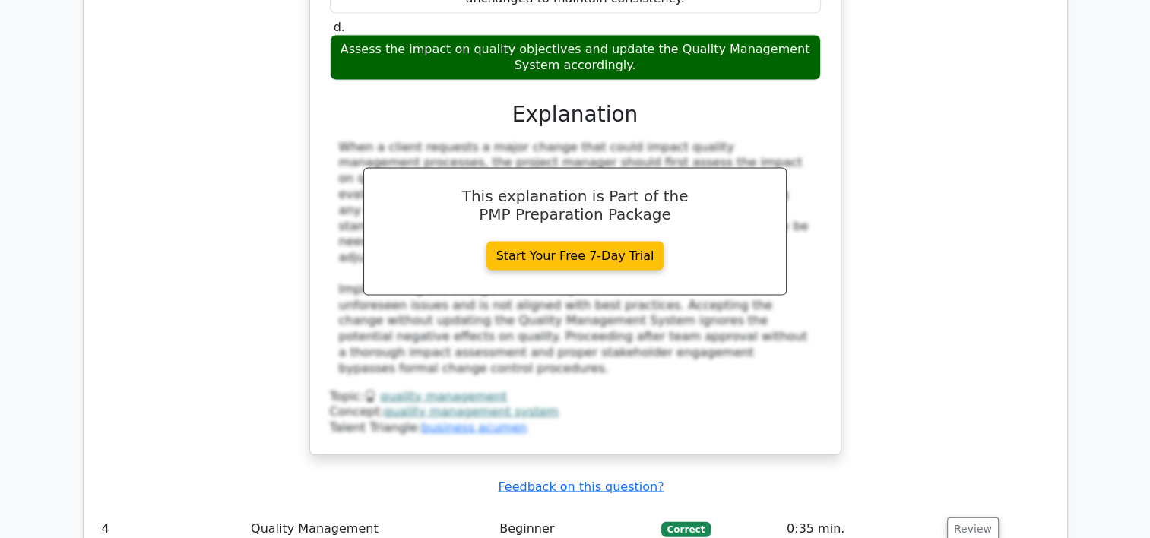
scroll to position [3140, 0]
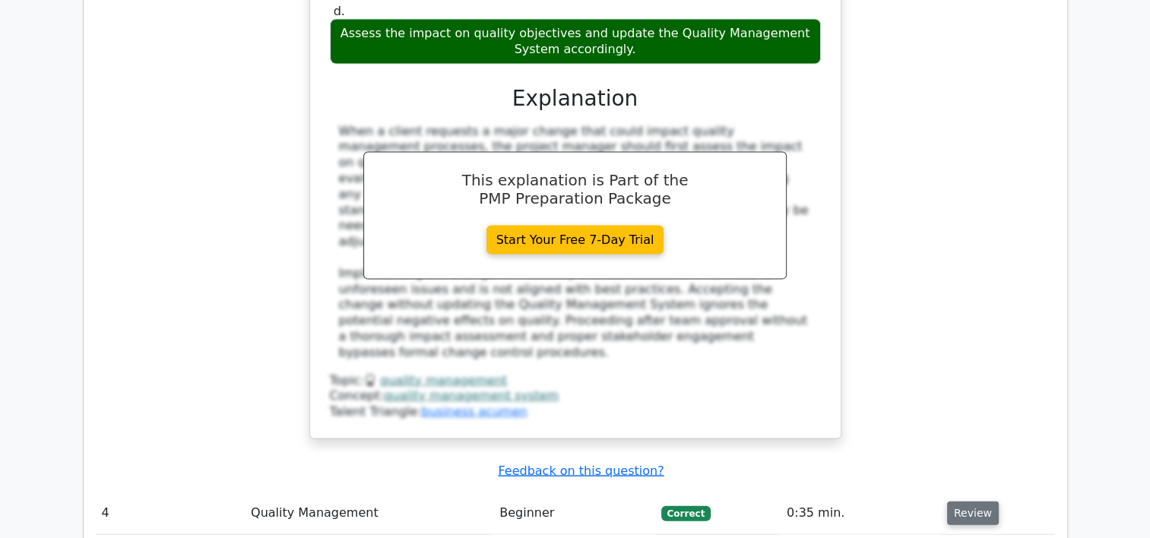
click at [961, 502] on button "Review" at bounding box center [973, 514] width 52 height 24
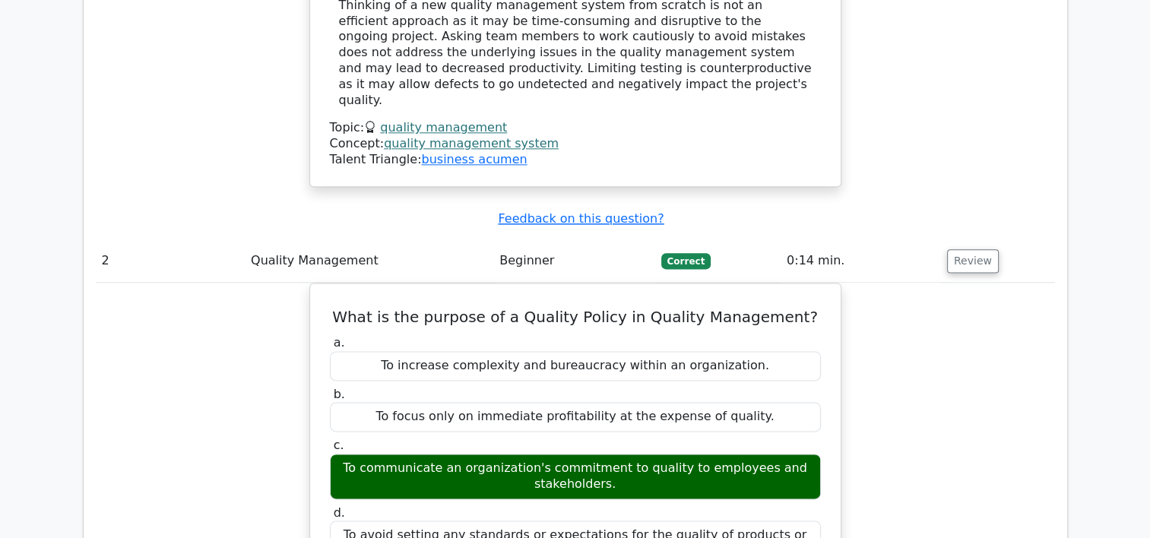
scroll to position [0, 0]
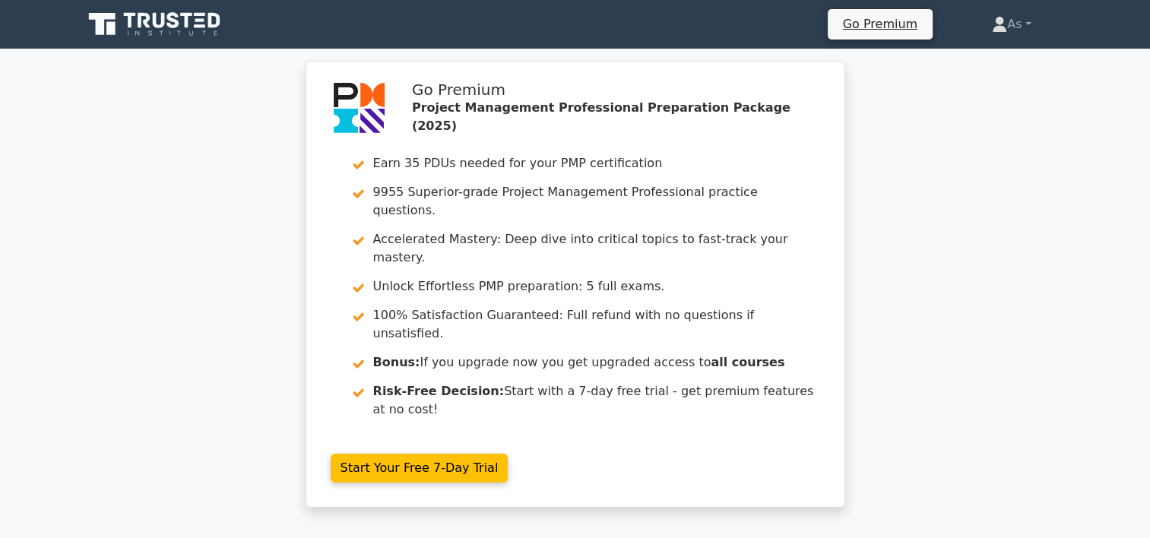
click at [1025, 40] on ul "Go Premium As Profile Settings" at bounding box center [947, 24] width 241 height 32
click at [1021, 20] on link "As" at bounding box center [1011, 24] width 112 height 30
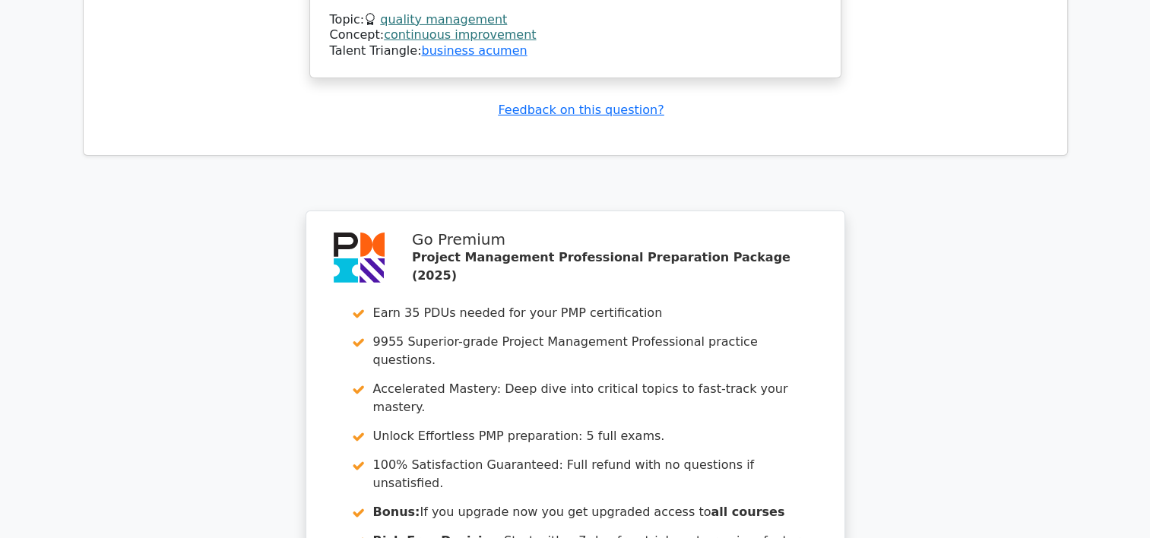
scroll to position [5366, 0]
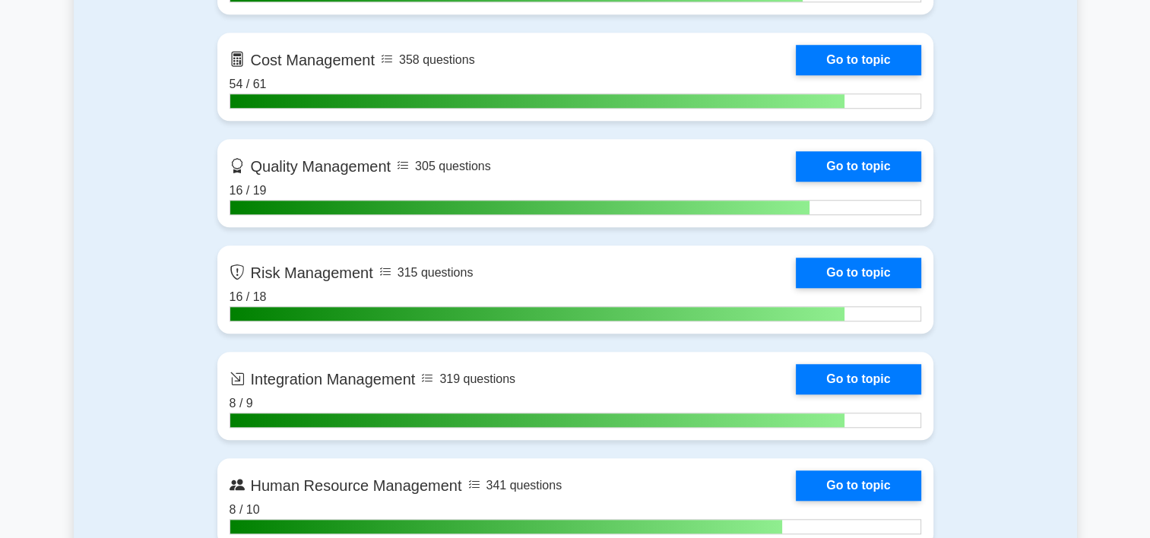
scroll to position [1325, 0]
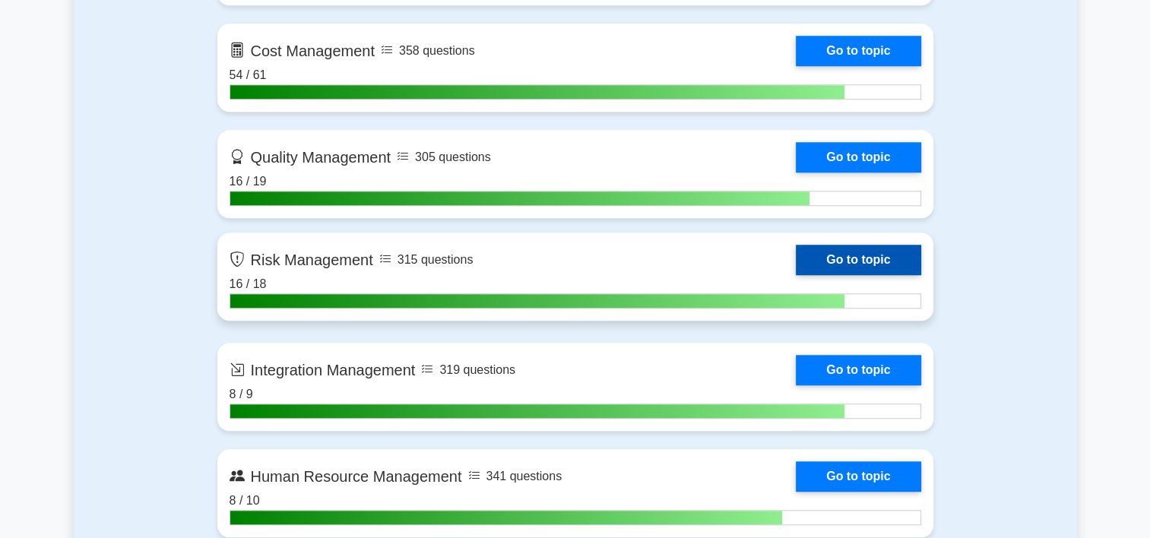
click at [796, 259] on link "Go to topic" at bounding box center [858, 260] width 125 height 30
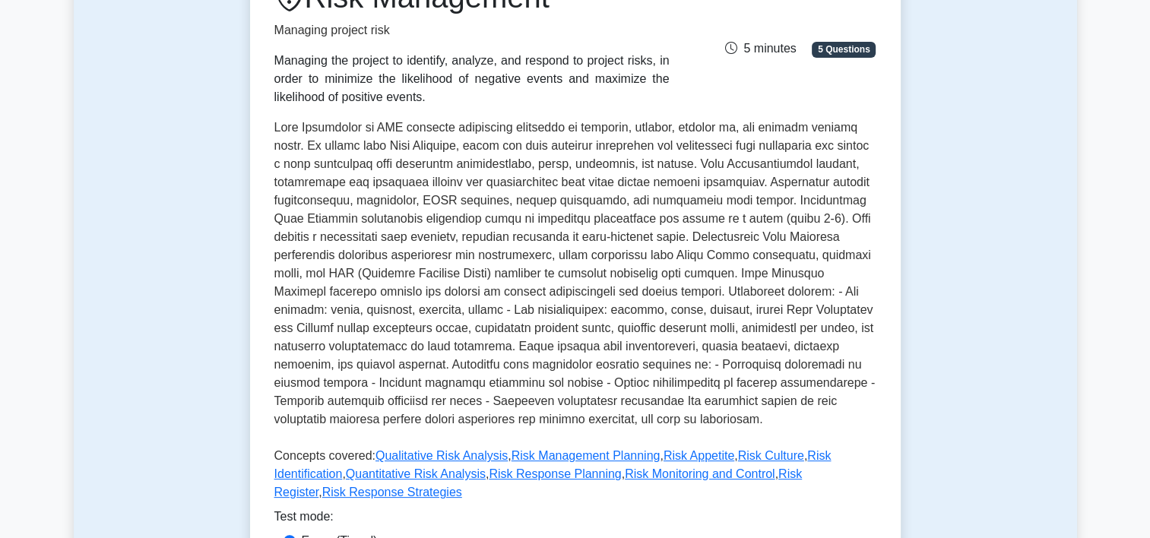
scroll to position [237, 0]
drag, startPoint x: 692, startPoint y: 255, endPoint x: 767, endPoint y: 251, distance: 74.6
click at [767, 251] on p at bounding box center [575, 276] width 602 height 316
drag, startPoint x: 767, startPoint y: 251, endPoint x: 757, endPoint y: 280, distance: 30.5
click at [757, 280] on p at bounding box center [575, 276] width 602 height 316
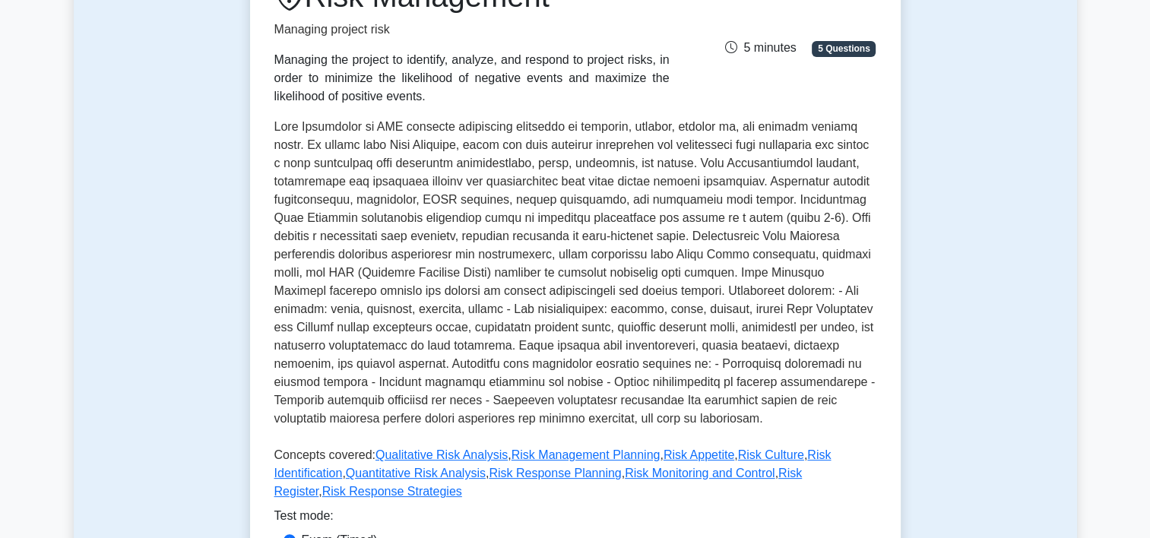
click at [532, 290] on p at bounding box center [575, 276] width 602 height 316
drag, startPoint x: 596, startPoint y: 271, endPoint x: 805, endPoint y: 272, distance: 209.0
click at [805, 272] on p at bounding box center [575, 276] width 602 height 316
drag, startPoint x: 805, startPoint y: 272, endPoint x: 762, endPoint y: 315, distance: 60.2
click at [762, 315] on p at bounding box center [575, 276] width 602 height 316
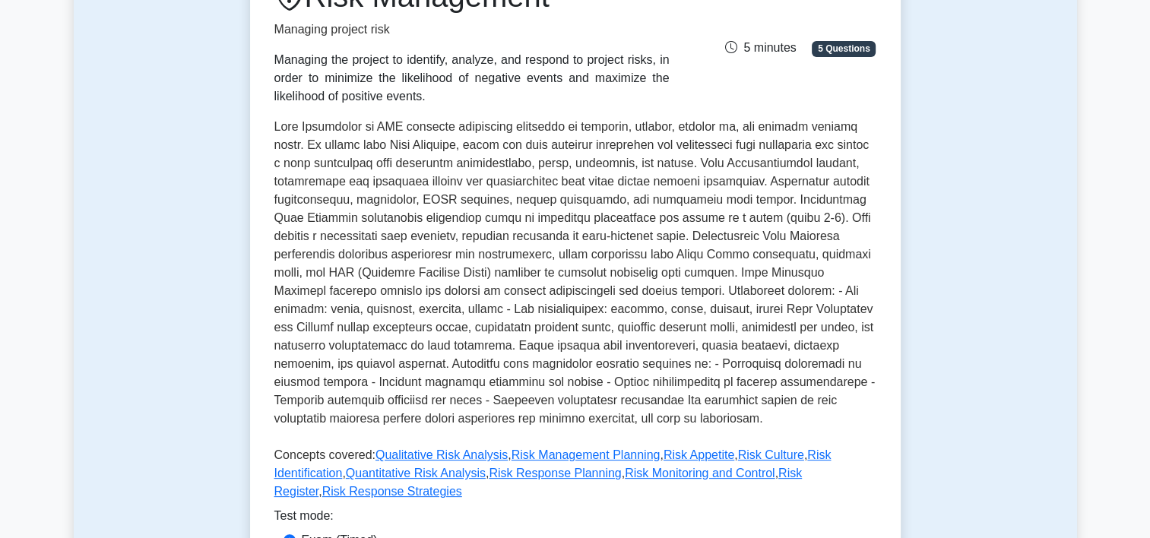
click at [815, 367] on p at bounding box center [575, 276] width 602 height 316
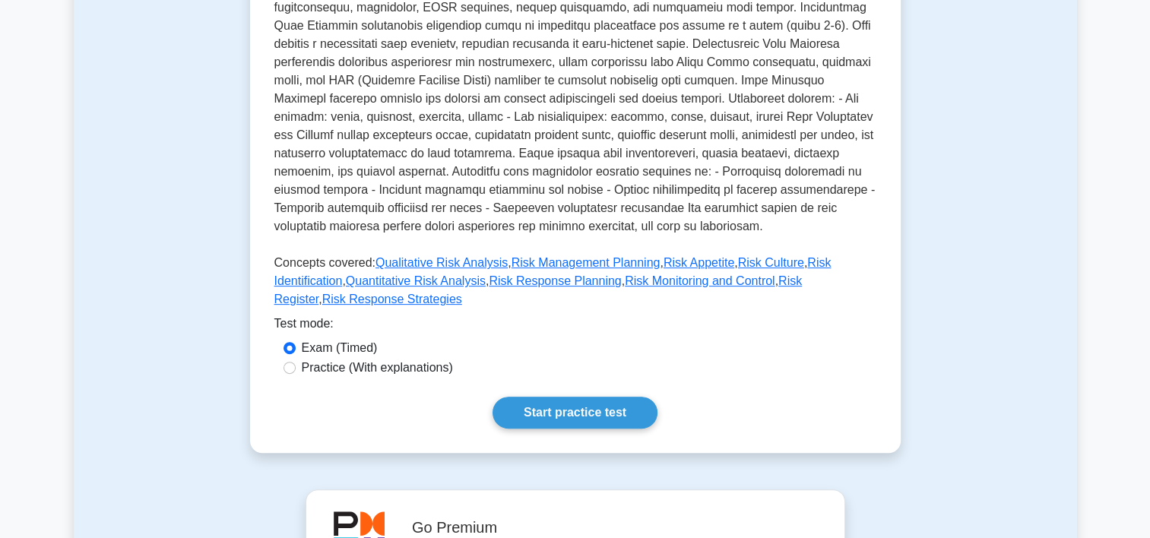
scroll to position [0, 0]
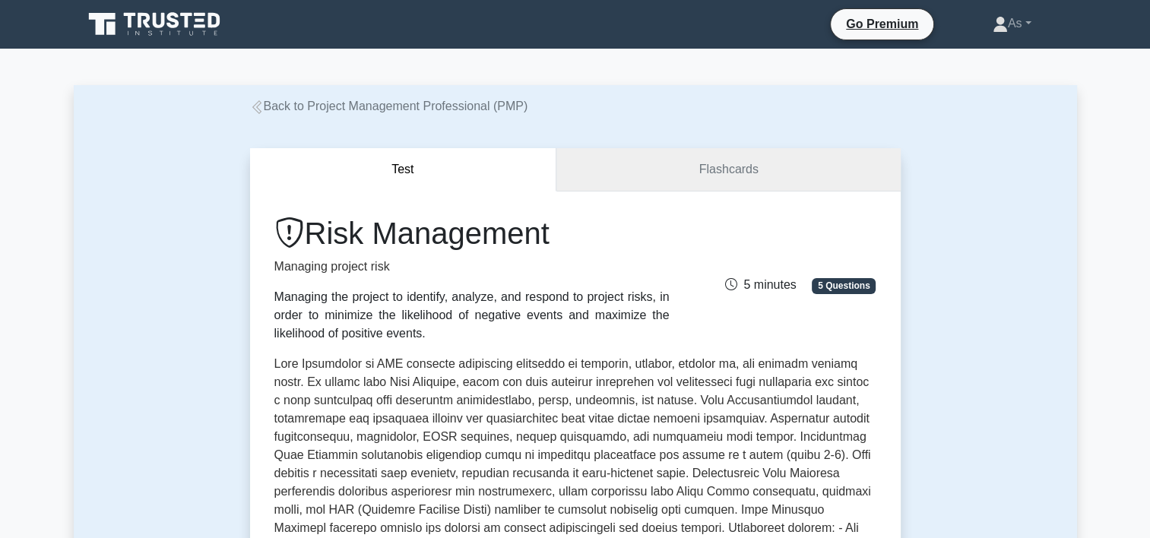
click at [739, 178] on link "Flashcards" at bounding box center [728, 169] width 344 height 43
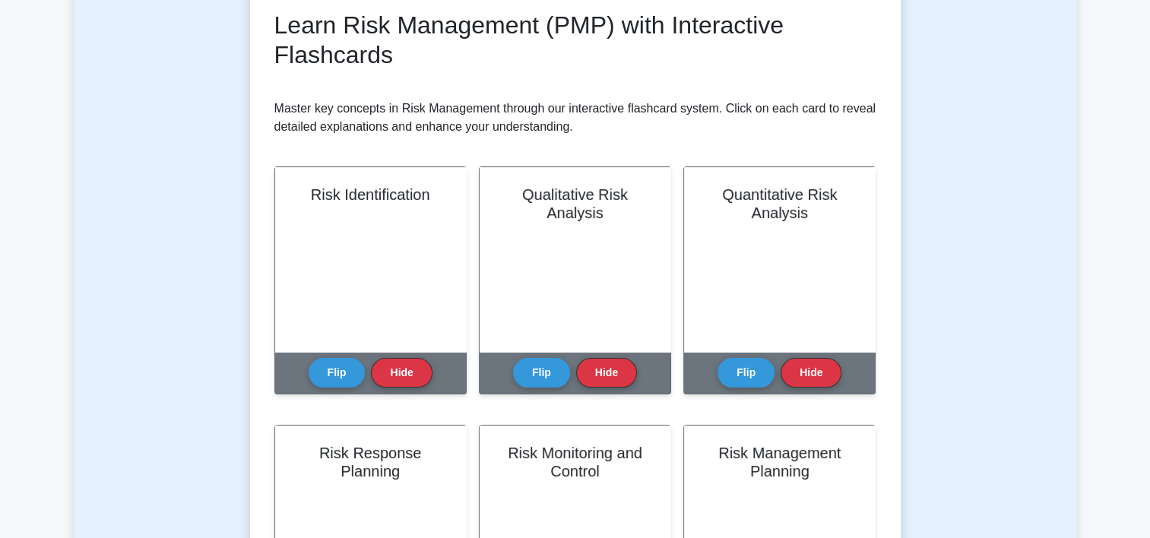
scroll to position [223, 0]
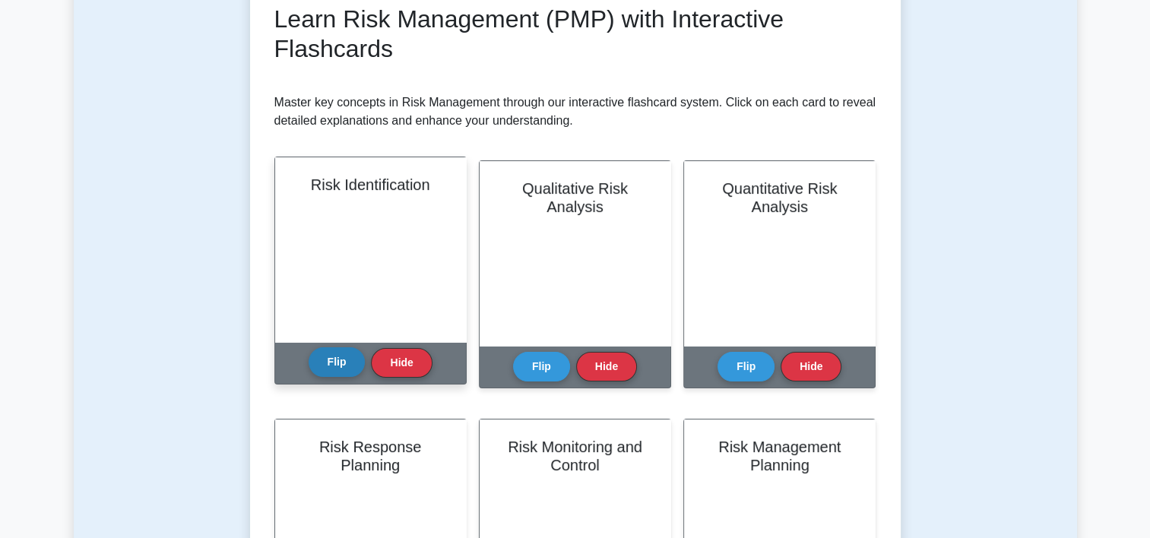
click at [323, 370] on button "Flip" at bounding box center [337, 362] width 57 height 30
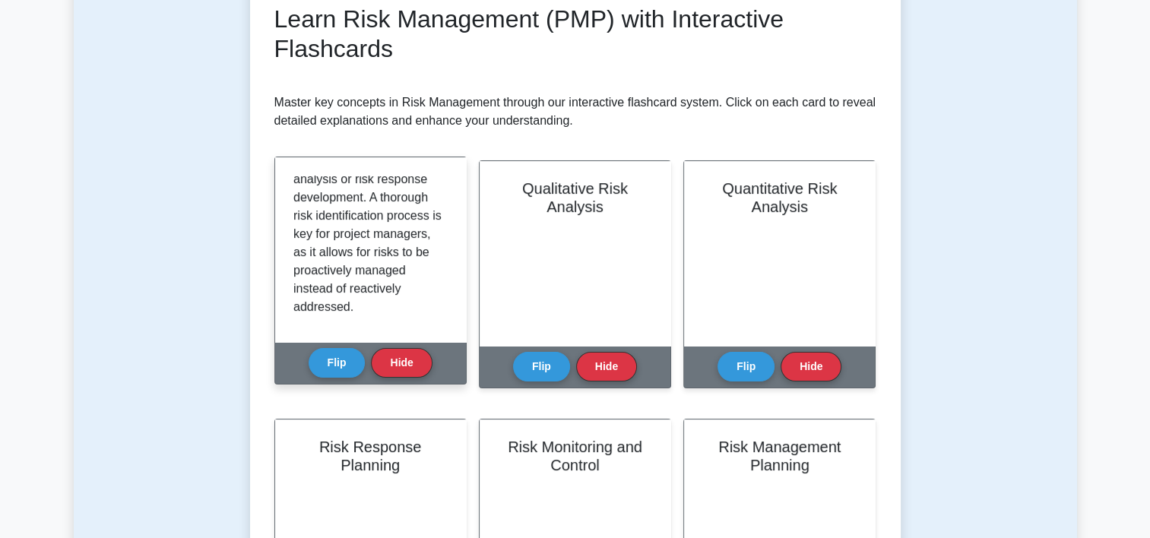
scroll to position [319, 0]
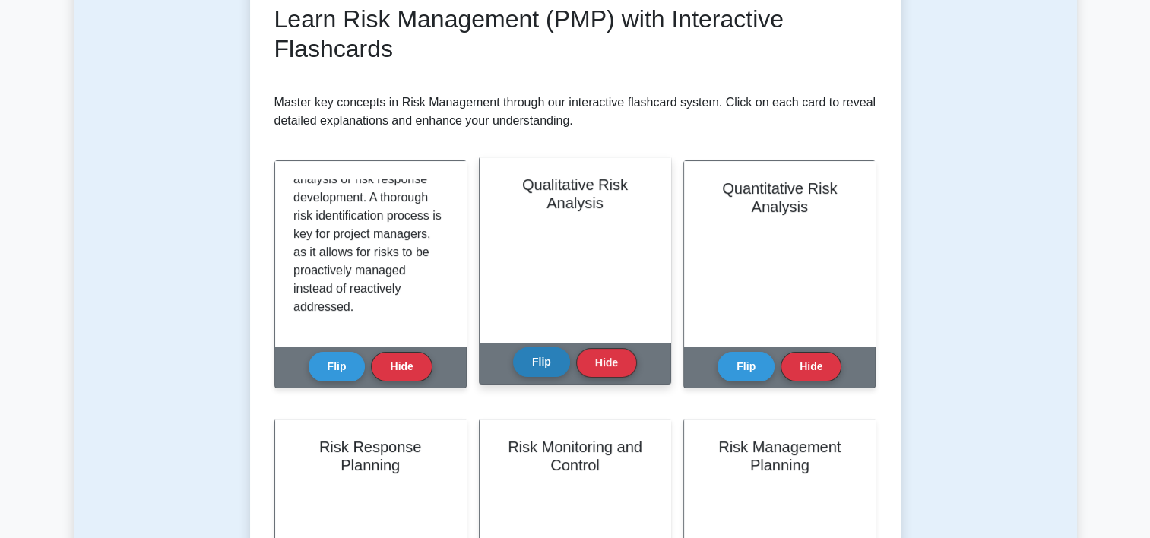
click at [532, 359] on button "Flip" at bounding box center [541, 362] width 57 height 30
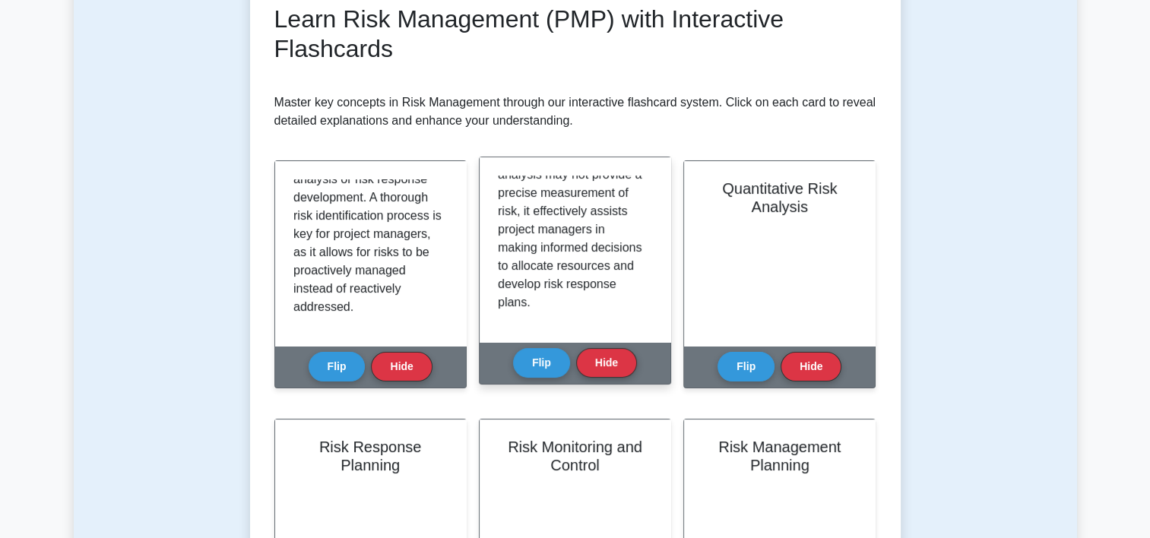
scroll to position [429, 0]
